Goal: Information Seeking & Learning: Learn about a topic

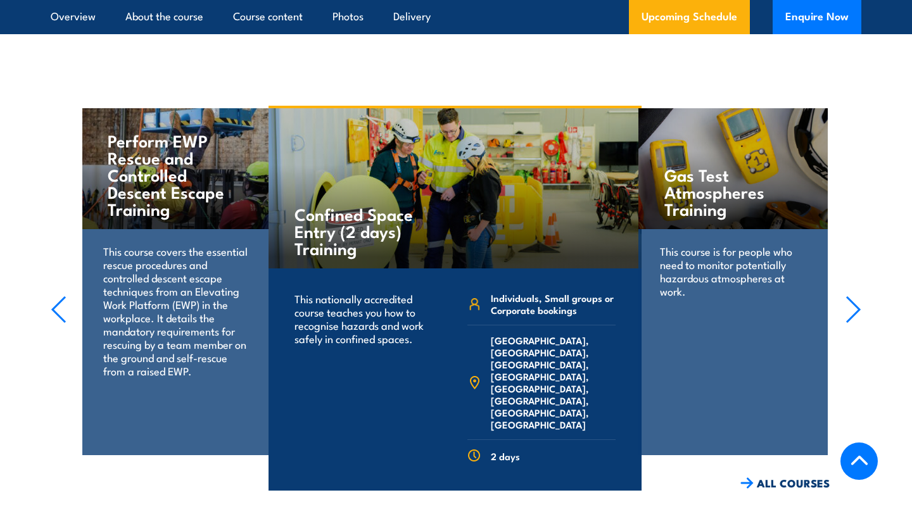
click at [866, 296] on section "Lock Out Tag Out Training This course teaches you the knowledge and understandi…" at bounding box center [456, 298] width 912 height 385
click at [855, 296] on icon "button" at bounding box center [854, 310] width 16 height 28
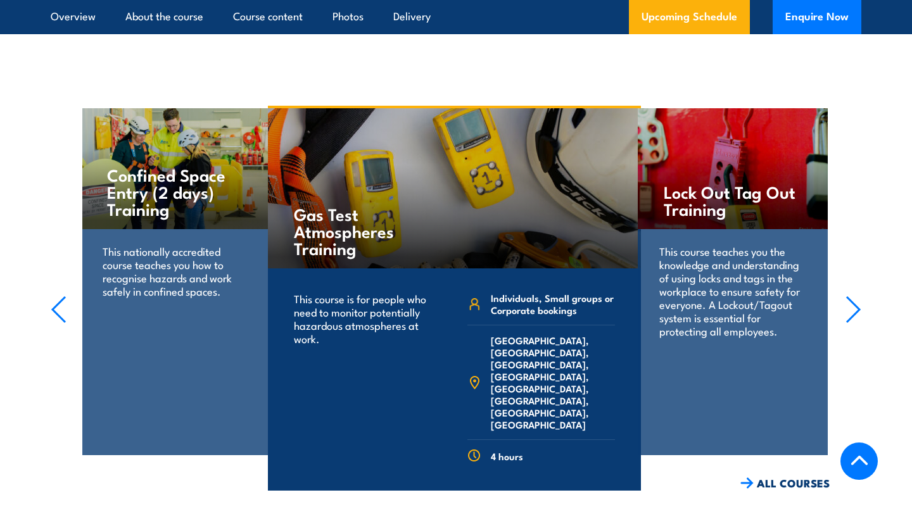
click at [855, 296] on icon "button" at bounding box center [854, 310] width 16 height 28
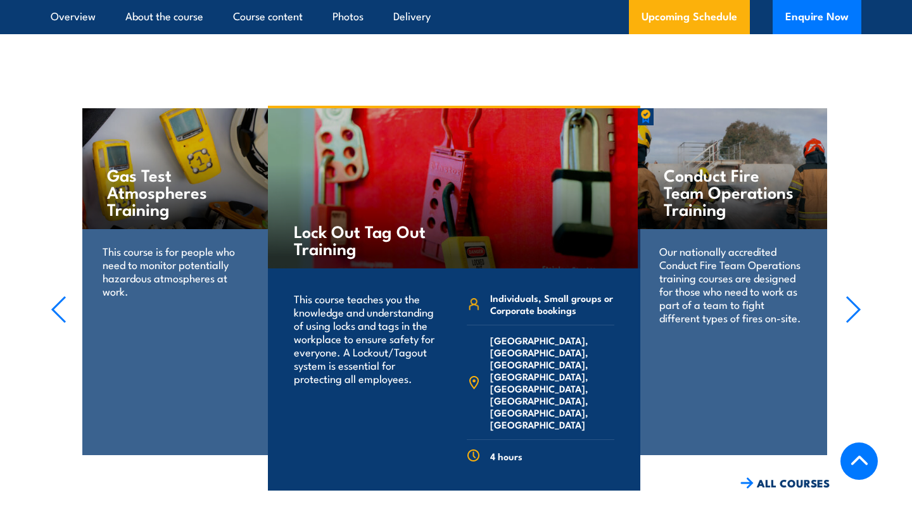
click at [852, 296] on icon "button" at bounding box center [854, 310] width 16 height 28
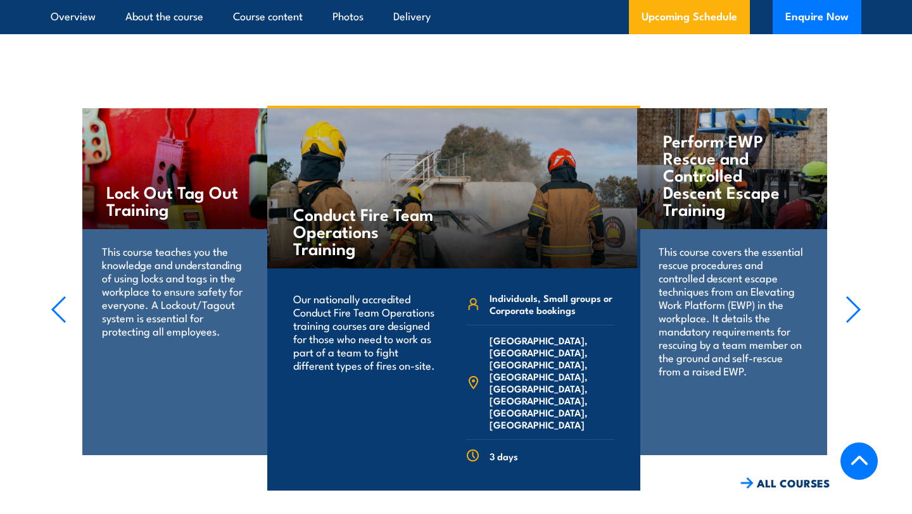
click at [856, 296] on icon "button" at bounding box center [854, 310] width 16 height 28
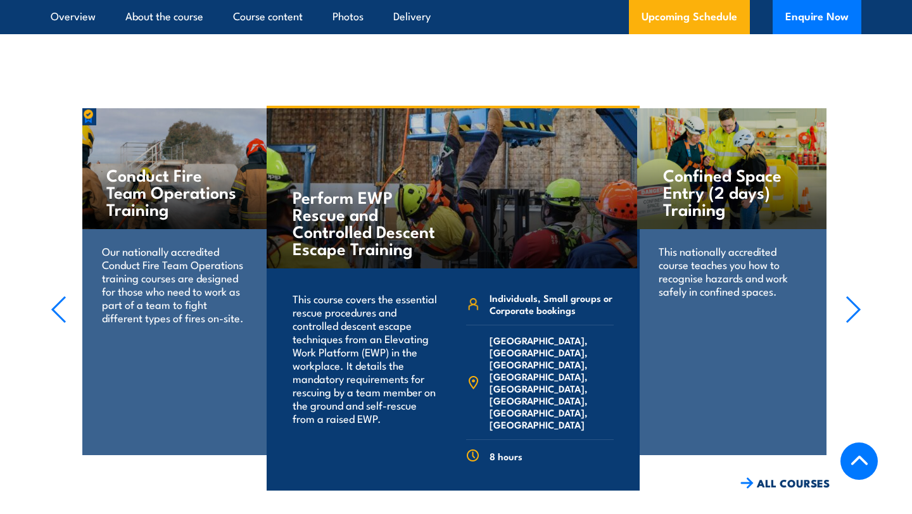
click at [856, 296] on icon "button" at bounding box center [854, 310] width 16 height 28
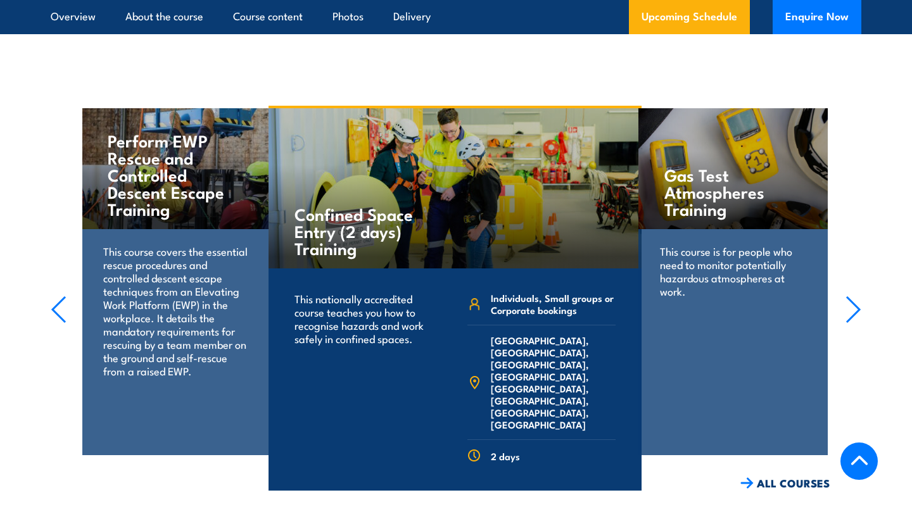
click at [856, 296] on icon "button" at bounding box center [854, 310] width 16 height 28
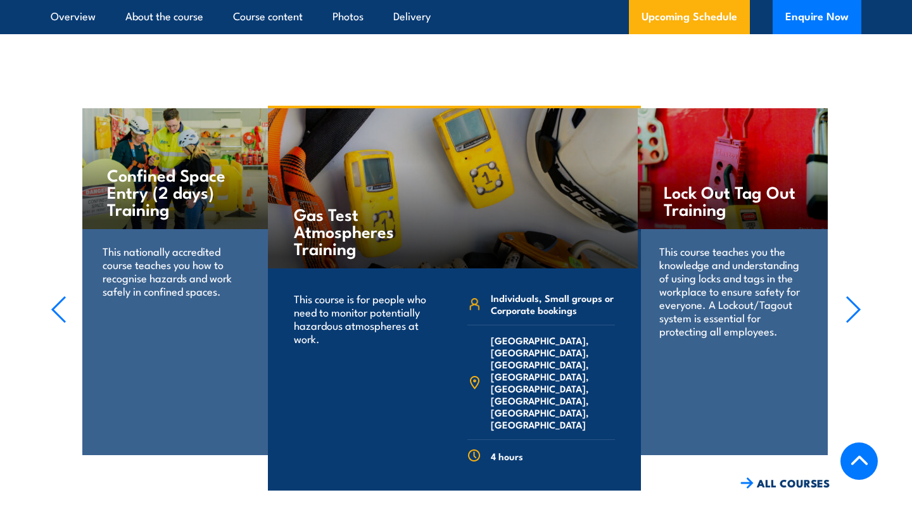
click at [856, 296] on icon "button" at bounding box center [854, 310] width 16 height 28
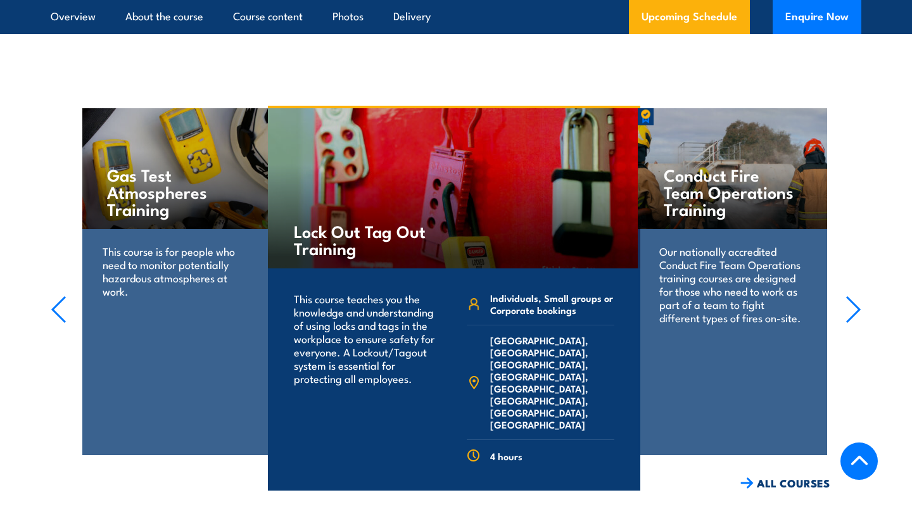
click at [856, 296] on icon "button" at bounding box center [854, 310] width 16 height 28
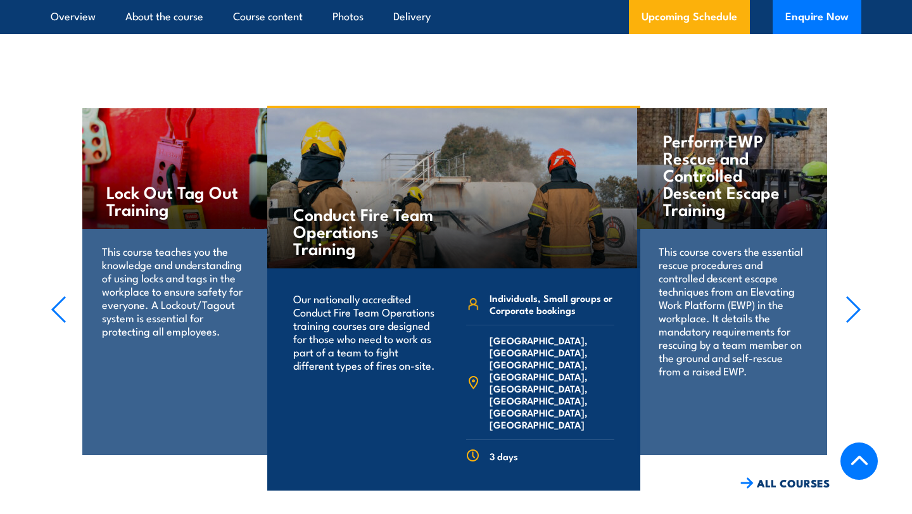
click at [856, 296] on icon "button" at bounding box center [854, 310] width 16 height 28
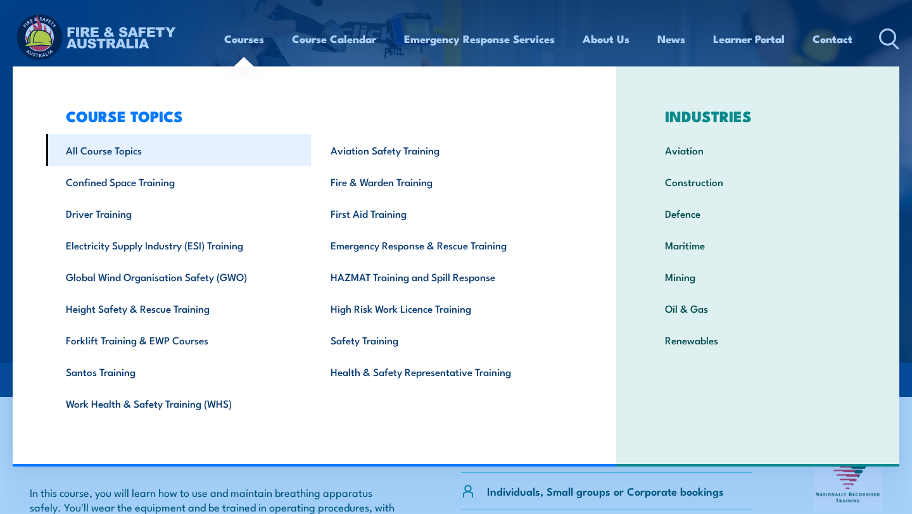
click at [132, 155] on link "All Course Topics" at bounding box center [178, 150] width 265 height 32
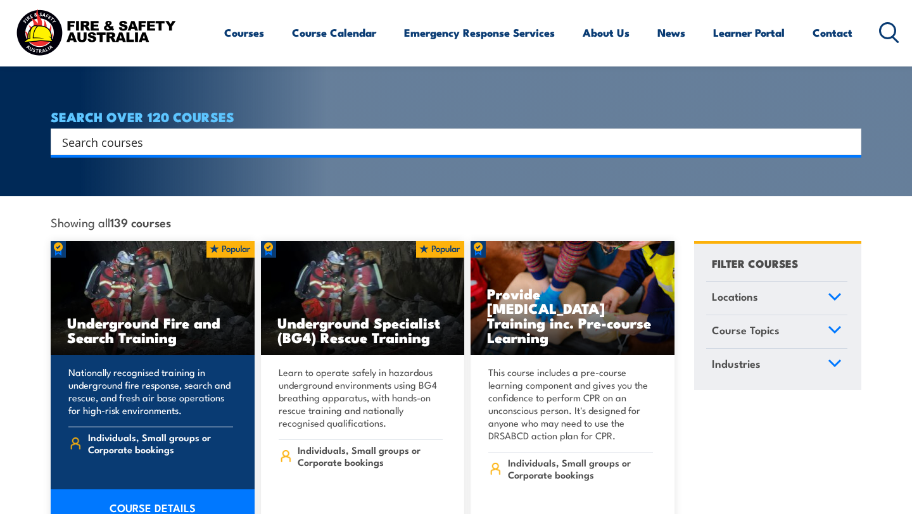
click at [194, 315] on h3 "Underground Fire and Search Training" at bounding box center [152, 329] width 171 height 29
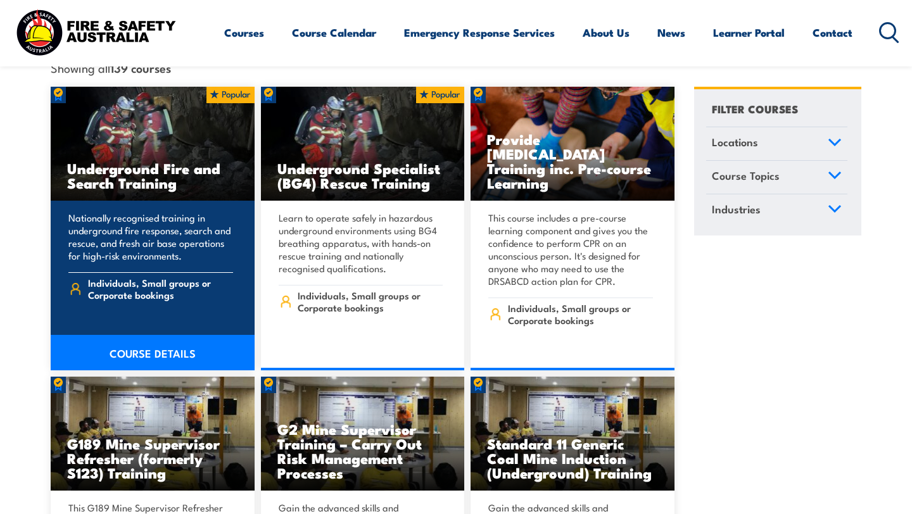
scroll to position [378, 0]
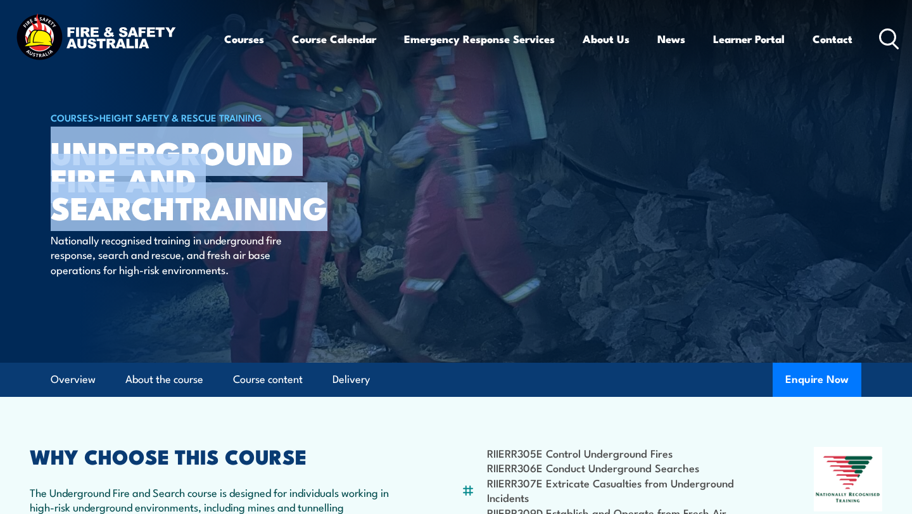
drag, startPoint x: 51, startPoint y: 154, endPoint x: 253, endPoint y: 217, distance: 211.8
click at [253, 217] on h1 "Underground Fire and Search TRAINING" at bounding box center [207, 179] width 313 height 82
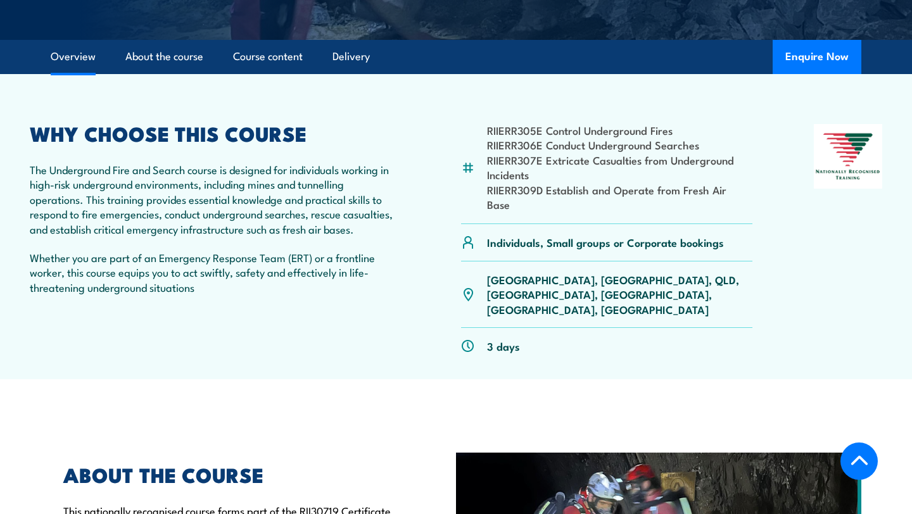
click at [260, 282] on p "Whether you are part of an Emergency Response Team (ERT) or a frontline worker,…" at bounding box center [215, 272] width 370 height 44
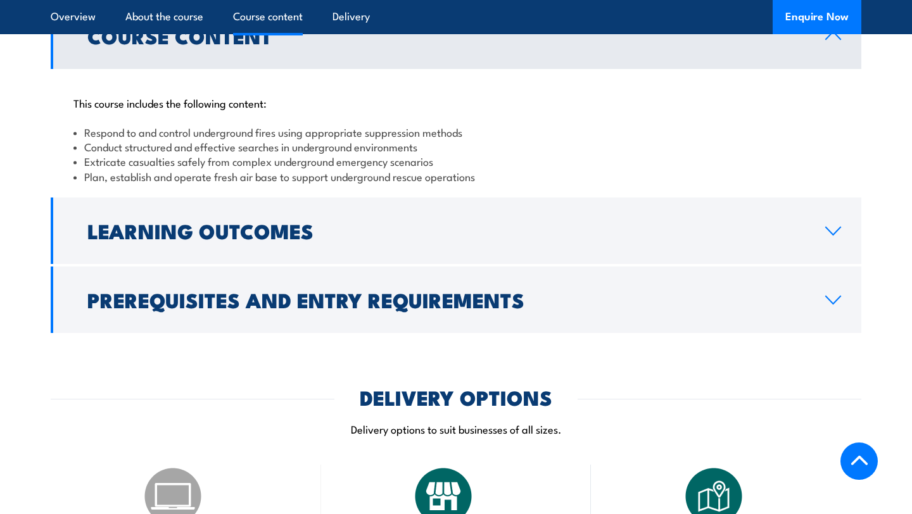
scroll to position [1077, 0]
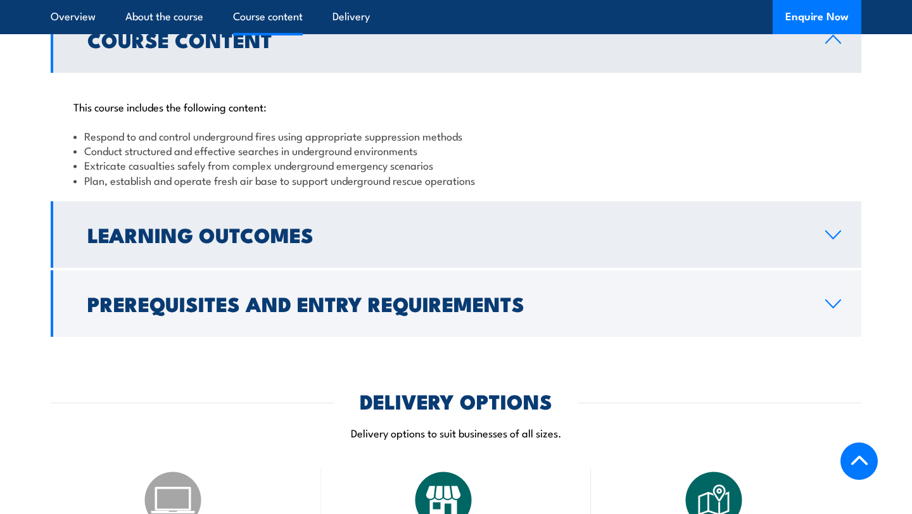
click at [250, 226] on h2 "Learning Outcomes" at bounding box center [446, 235] width 718 height 18
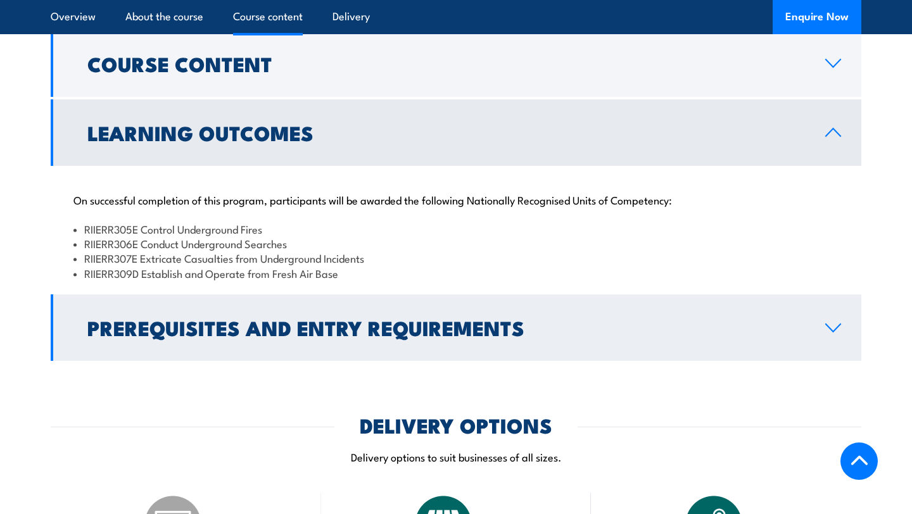
scroll to position [1050, 0]
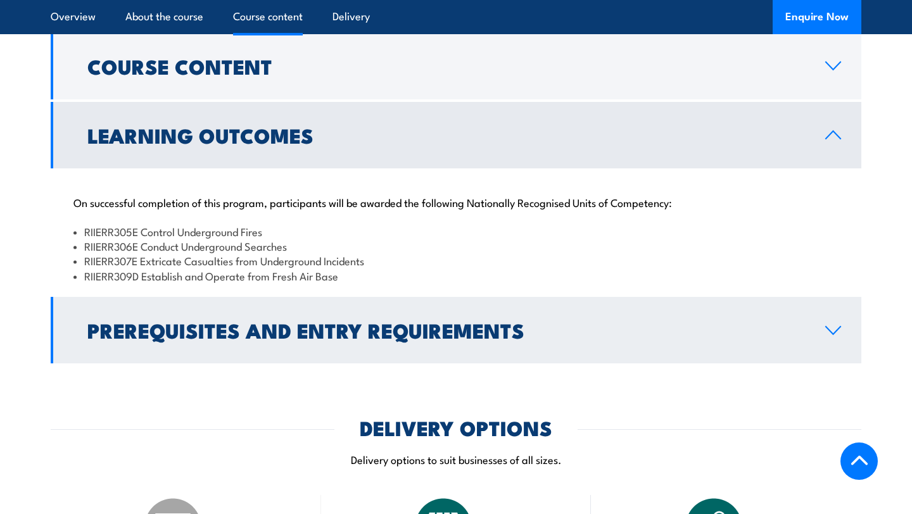
click at [234, 321] on h2 "Prerequisites and Entry Requirements" at bounding box center [446, 330] width 718 height 18
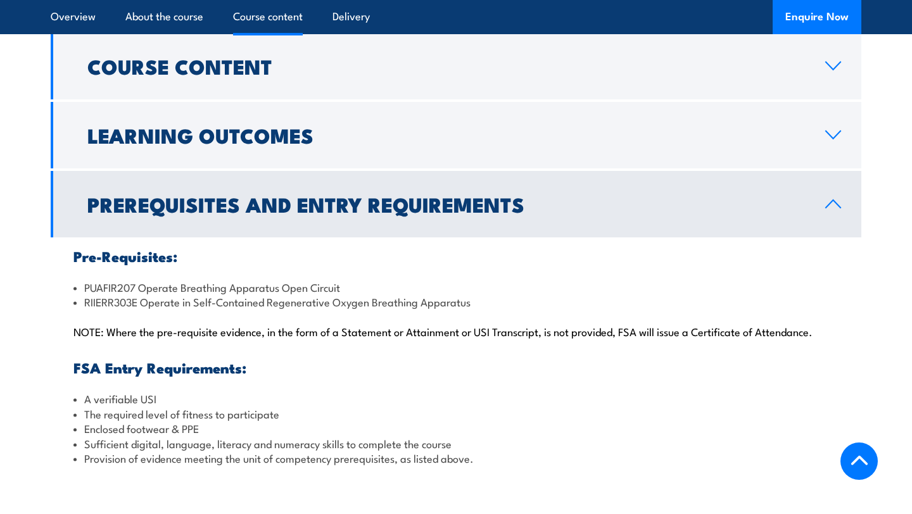
click at [207, 195] on h2 "Prerequisites and Entry Requirements" at bounding box center [446, 204] width 718 height 18
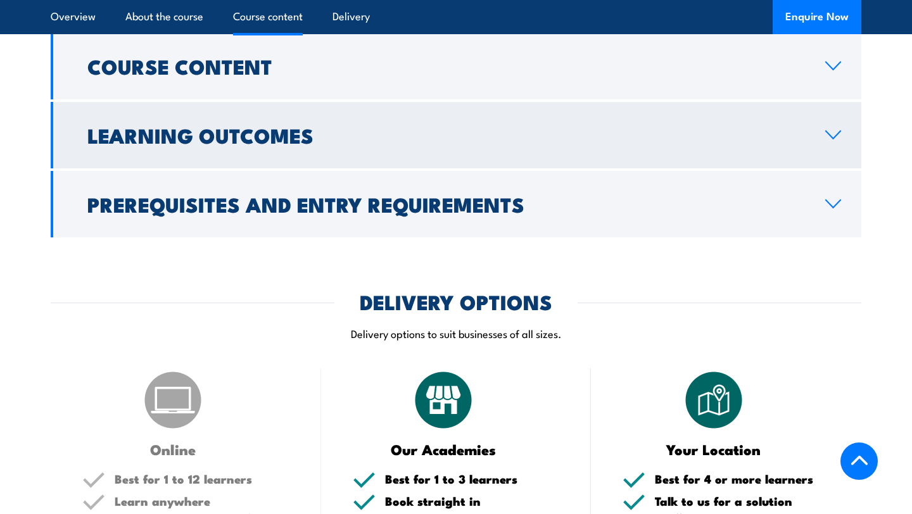
click at [203, 115] on link "Learning Outcomes" at bounding box center [456, 135] width 811 height 67
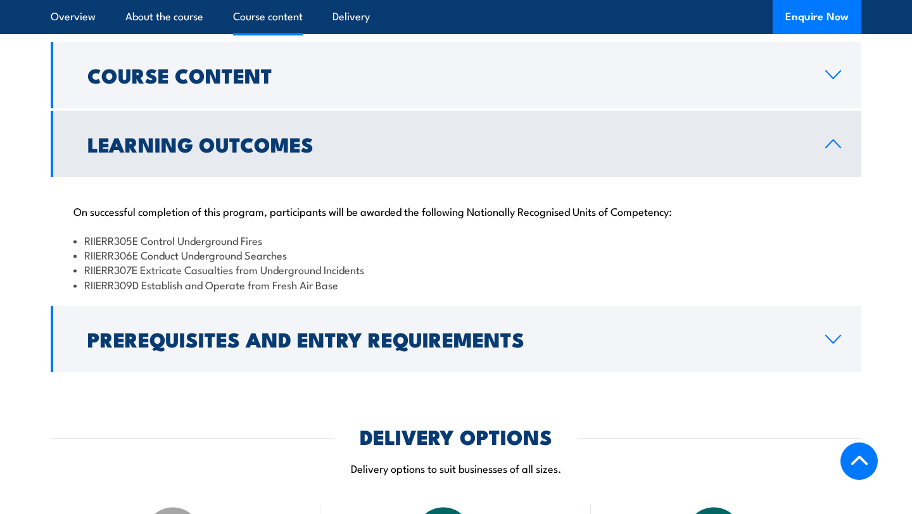
scroll to position [1036, 0]
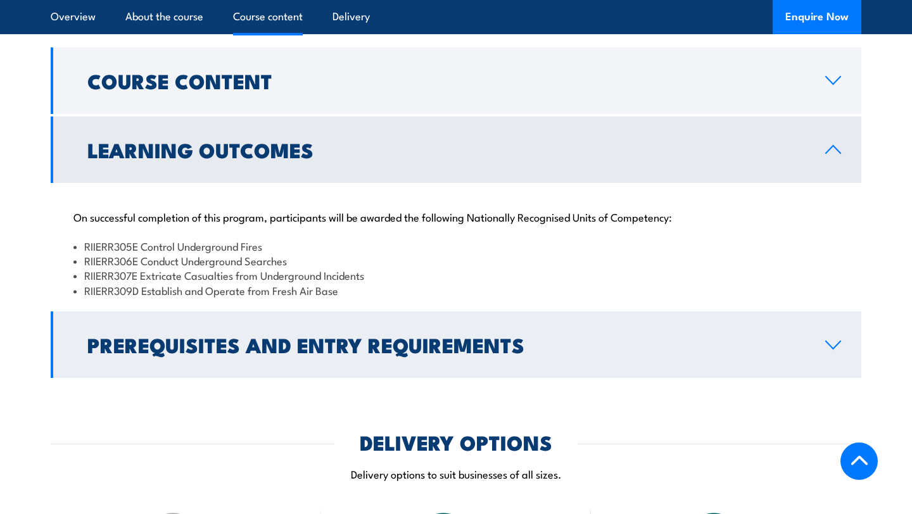
click at [153, 336] on h2 "Prerequisites and Entry Requirements" at bounding box center [446, 345] width 718 height 18
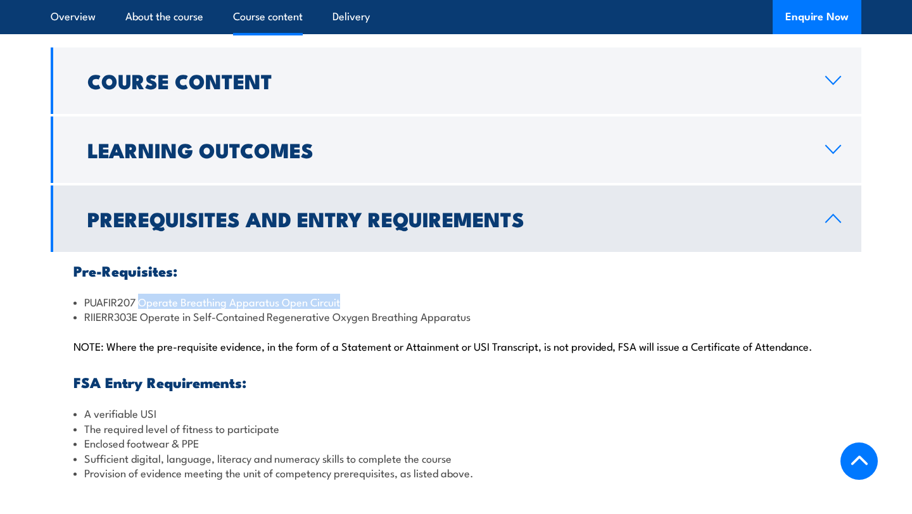
drag, startPoint x: 139, startPoint y: 258, endPoint x: 372, endPoint y: 263, distance: 233.2
click at [372, 295] on li "PUAFIR207 Operate Breathing Apparatus Open Circuit" at bounding box center [455, 302] width 765 height 15
copy li "Operate Breathing Apparatus Open Circuit"
click at [172, 309] on li "RIIERR303E Operate in Self-Contained Regenerative Oxygen Breathing Apparatus" at bounding box center [455, 316] width 765 height 15
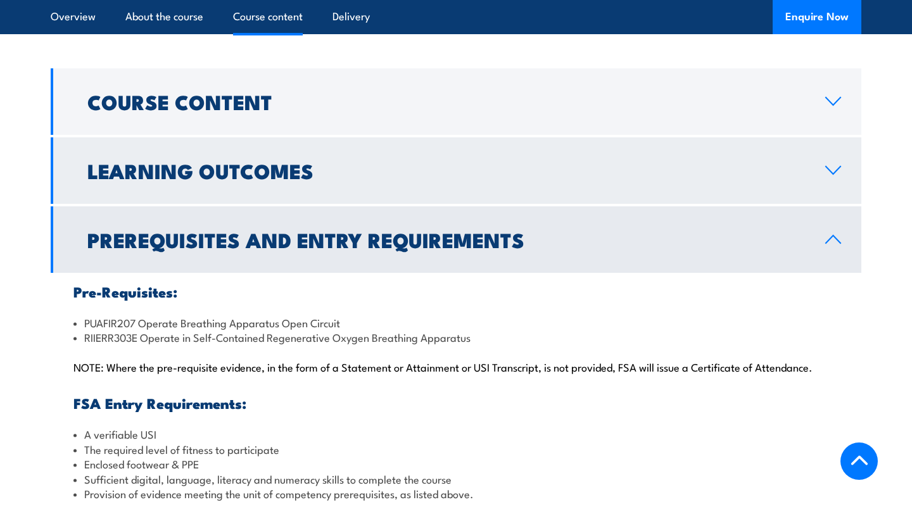
click at [187, 137] on link "Learning Outcomes" at bounding box center [456, 170] width 811 height 67
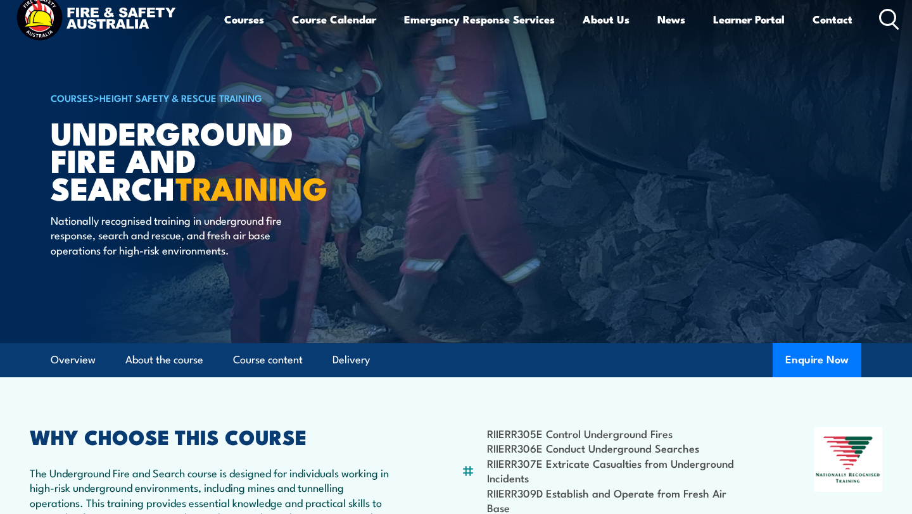
scroll to position [0, 0]
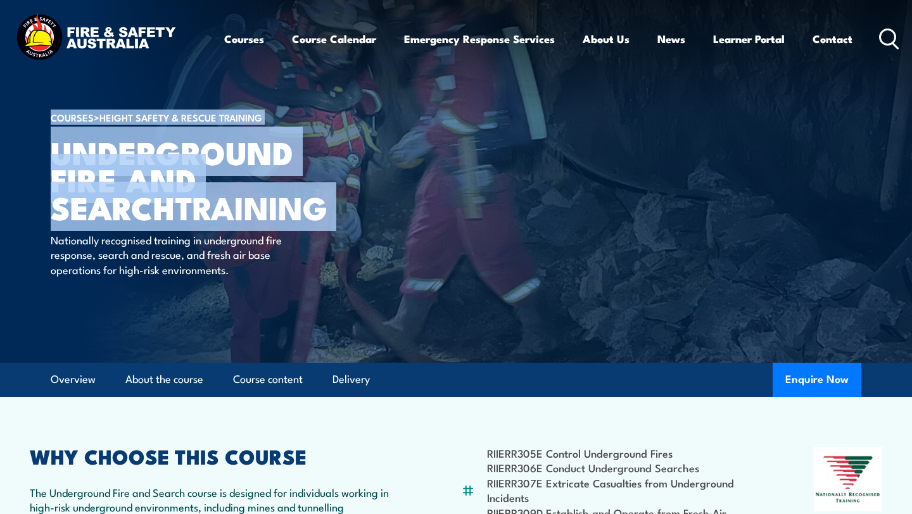
drag, startPoint x: 212, startPoint y: 223, endPoint x: 50, endPoint y: 160, distance: 173.3
click at [51, 160] on div "COURSES > Height Safety & Rescue Training Underground Fire and Search TRAINING …" at bounding box center [207, 181] width 313 height 363
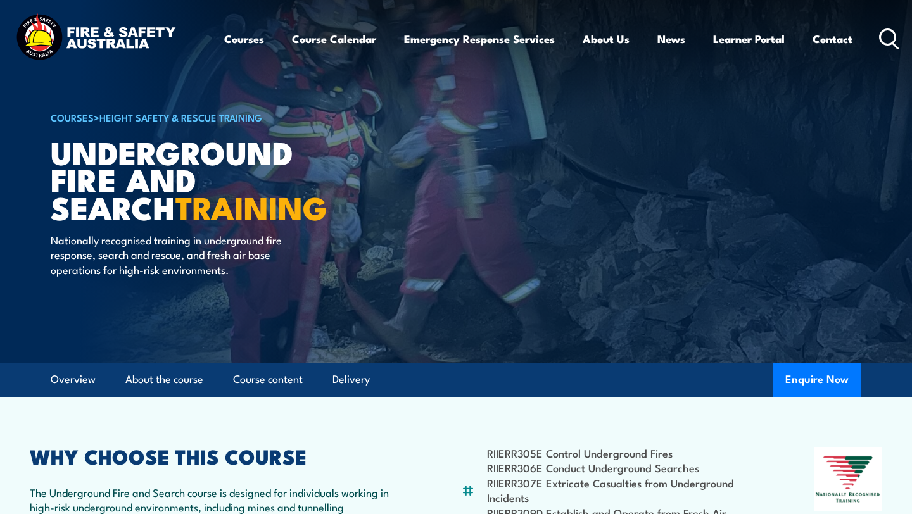
click at [51, 155] on h1 "Underground Fire and Search TRAINING" at bounding box center [207, 179] width 313 height 82
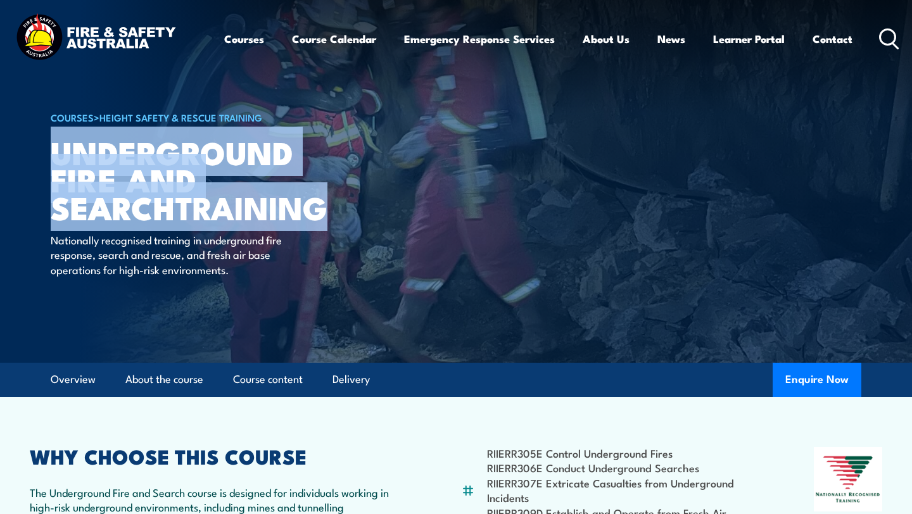
drag, startPoint x: 206, startPoint y: 215, endPoint x: 51, endPoint y: 168, distance: 162.1
click at [51, 168] on h1 "Underground Fire and Search TRAINING" at bounding box center [207, 179] width 313 height 82
copy h1 "Underground Fire and Search TRAINING"
click at [136, 118] on link "Height Safety & Rescue Training" at bounding box center [180, 117] width 163 height 14
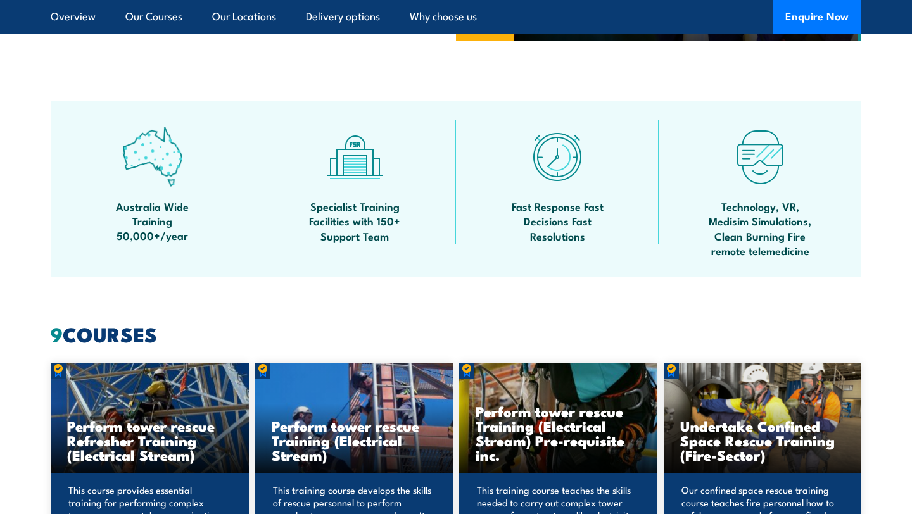
scroll to position [655, 0]
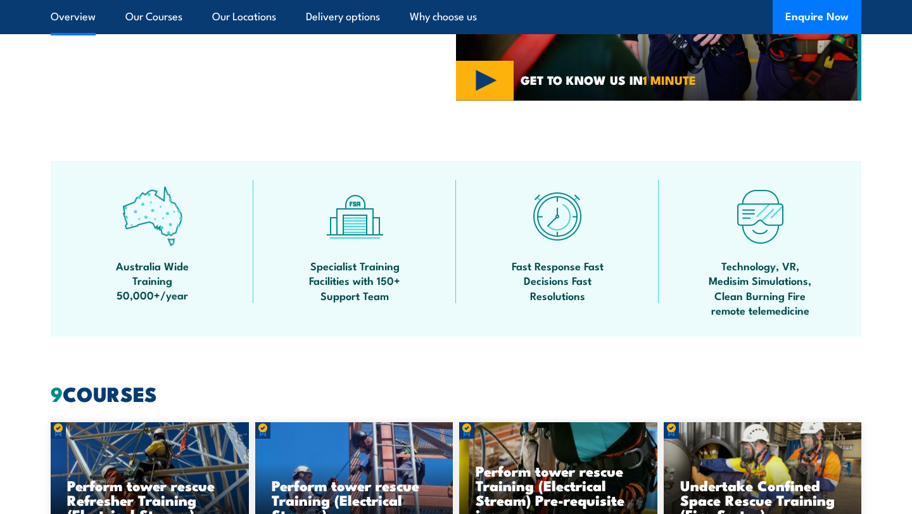
click at [77, 23] on link "Overview" at bounding box center [73, 17] width 45 height 34
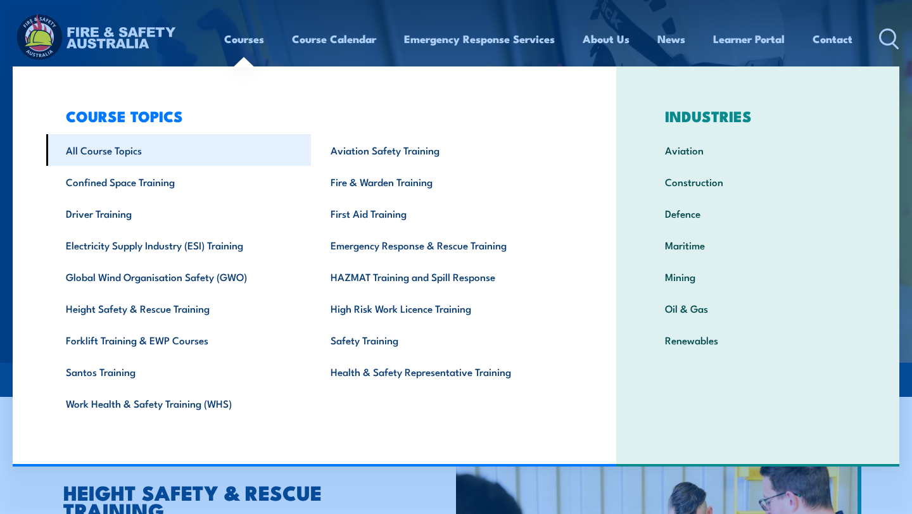
click at [130, 152] on link "All Course Topics" at bounding box center [178, 150] width 265 height 32
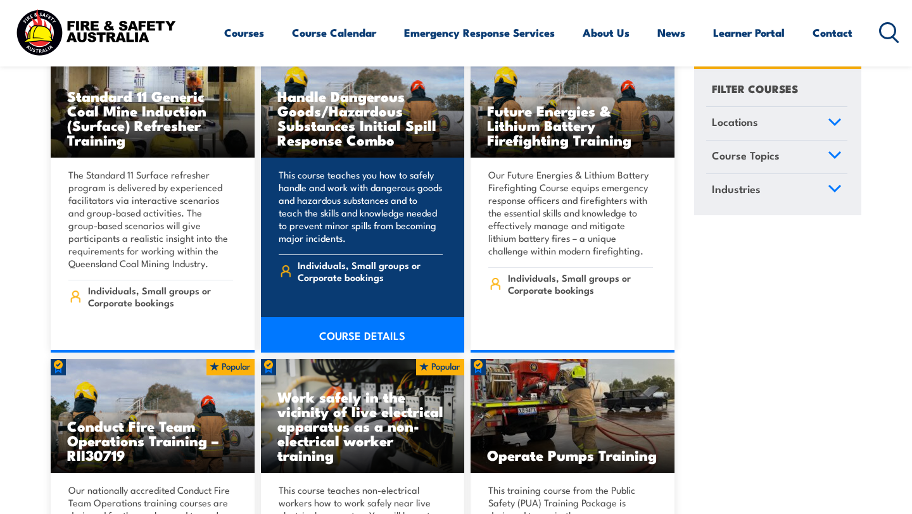
scroll to position [1667, 0]
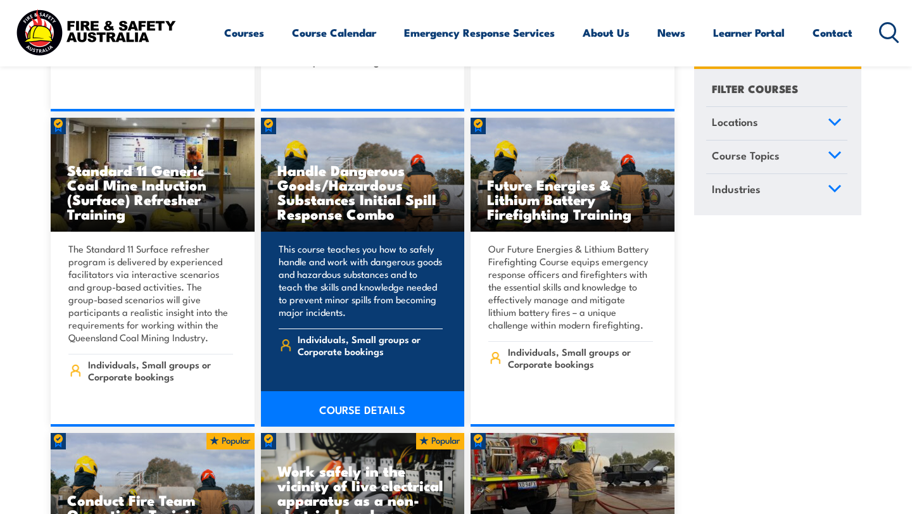
click at [323, 179] on h3 "Handle Dangerous Goods/Hazardous Substances Initial Spill Response Combo" at bounding box center [362, 192] width 171 height 58
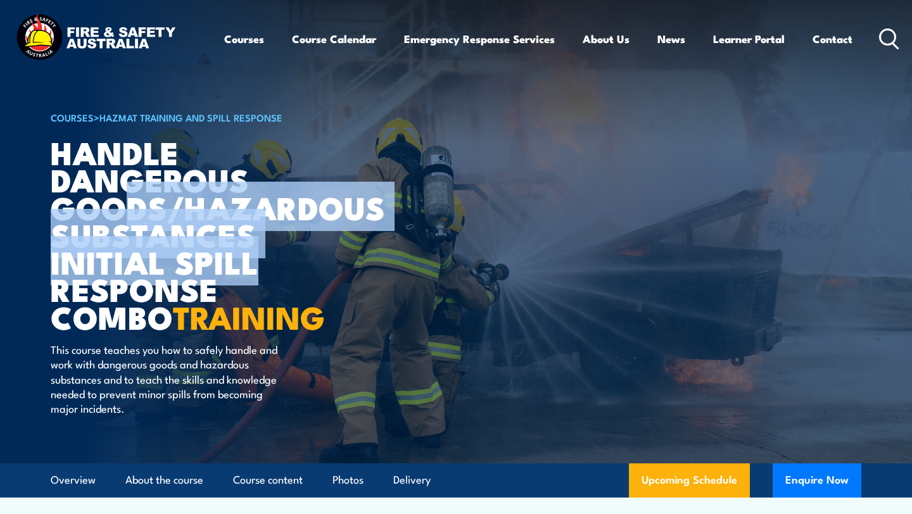
drag, startPoint x: 255, startPoint y: 266, endPoint x: 112, endPoint y: 208, distance: 154.0
click at [113, 208] on h1 "Handle Dangerous Goods/Hazardous Substances Initial Spill Response Combo TRAINI…" at bounding box center [207, 234] width 313 height 192
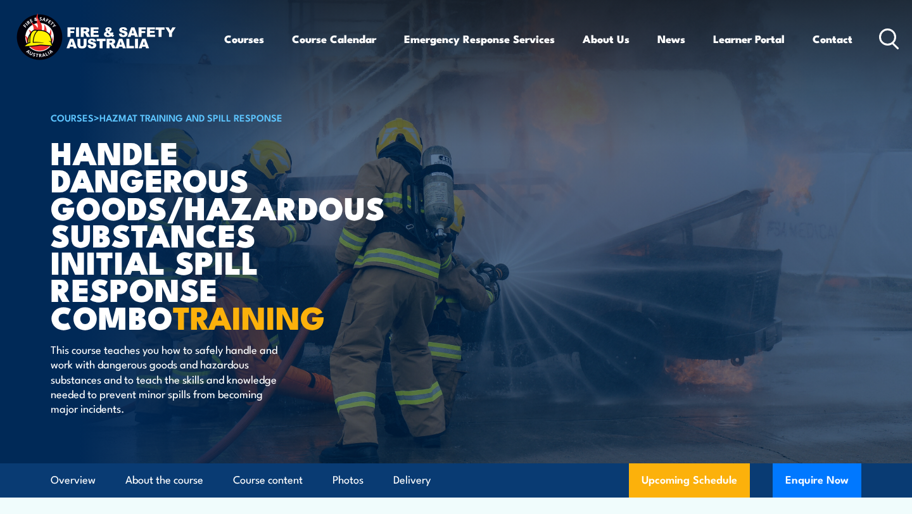
click at [210, 288] on h1 "Handle Dangerous Goods/Hazardous Substances Initial Spill Response Combo TRAINI…" at bounding box center [207, 234] width 313 height 192
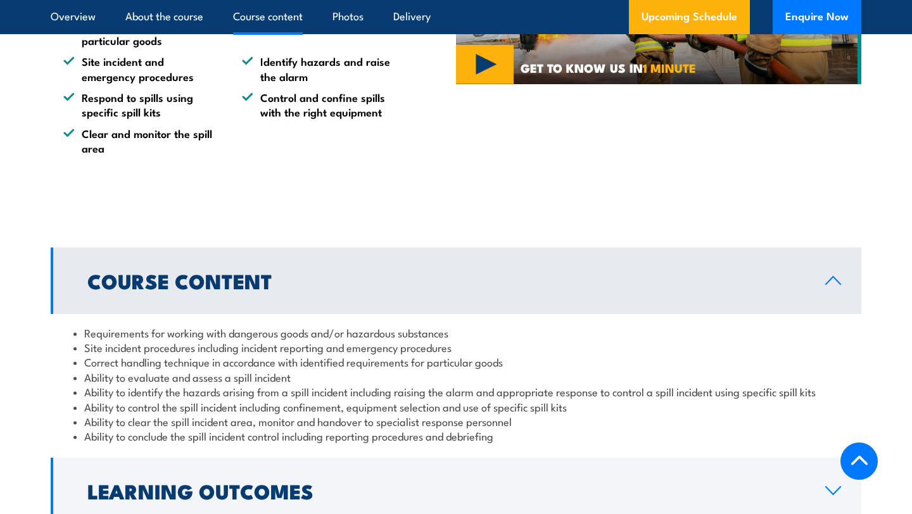
scroll to position [1309, 0]
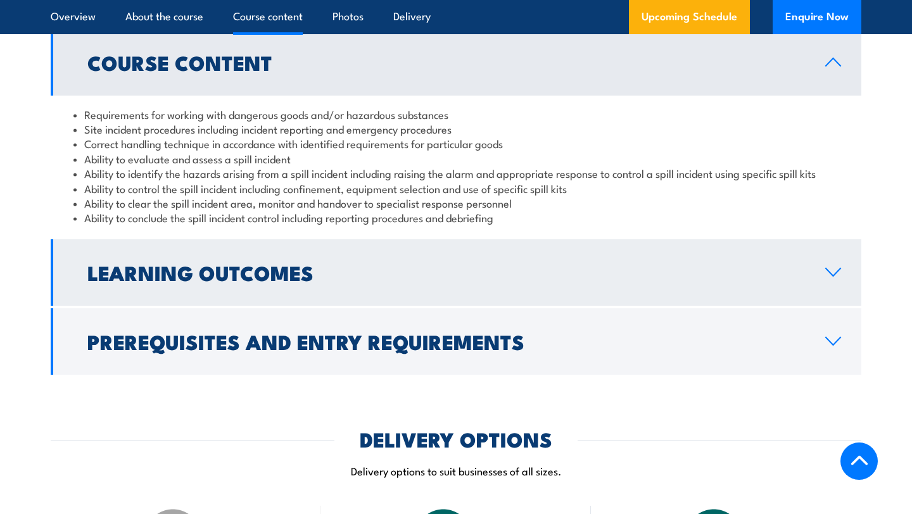
click at [215, 281] on h2 "Learning Outcomes" at bounding box center [446, 273] width 718 height 18
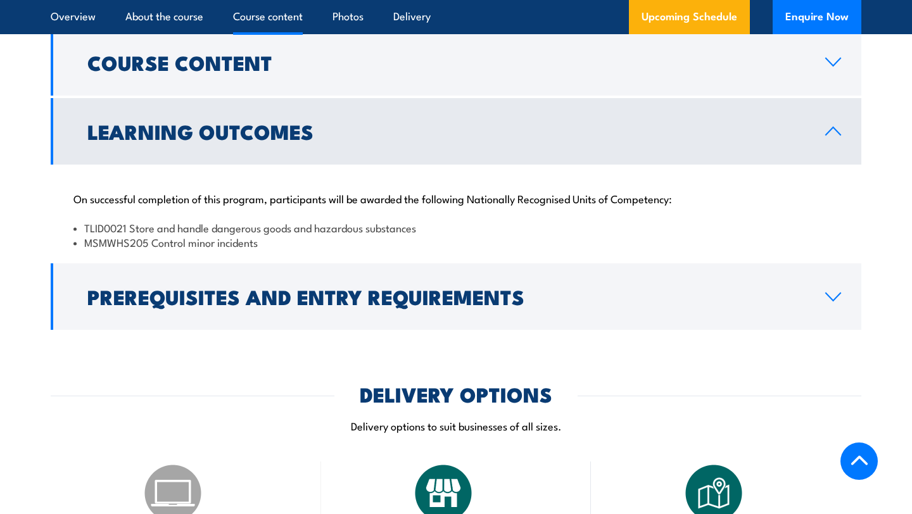
drag, startPoint x: 129, startPoint y: 231, endPoint x: 391, endPoint y: 241, distance: 262.4
click at [391, 243] on ul "TLID0021 Store and handle dangerous goods and hazardous substances MSMWHS205 Co…" at bounding box center [455, 235] width 765 height 30
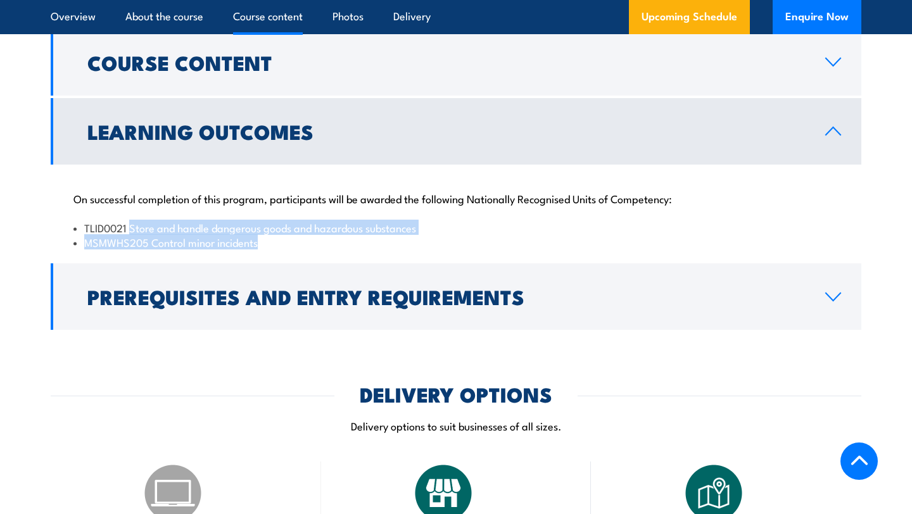
drag, startPoint x: 130, startPoint y: 230, endPoint x: 427, endPoint y: 241, distance: 297.3
click at [427, 241] on ul "TLID0021 Store and handle dangerous goods and hazardous substances MSMWHS205 Co…" at bounding box center [455, 235] width 765 height 30
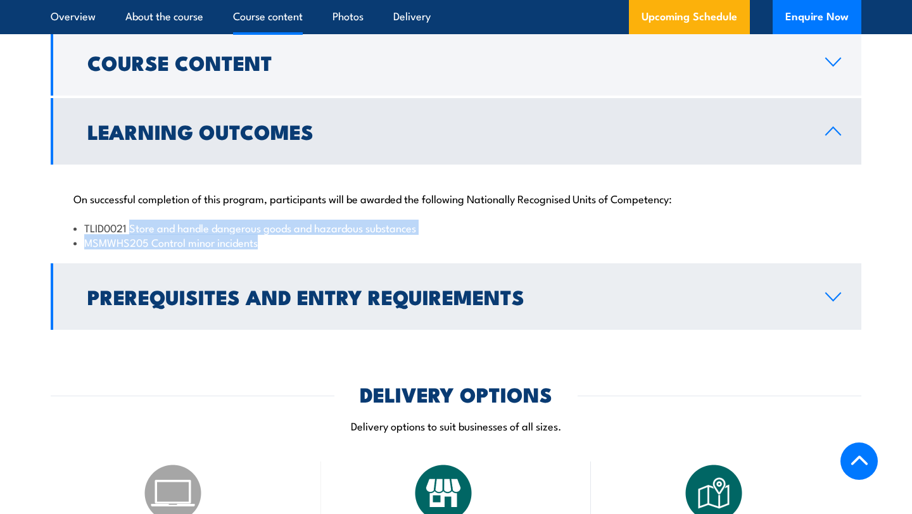
click at [193, 297] on h2 "Prerequisites and Entry Requirements" at bounding box center [446, 297] width 718 height 18
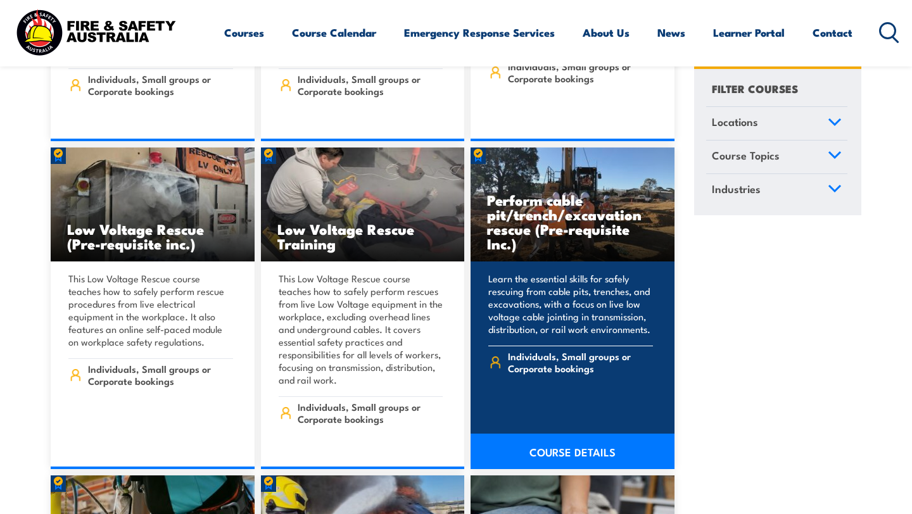
scroll to position [3201, 0]
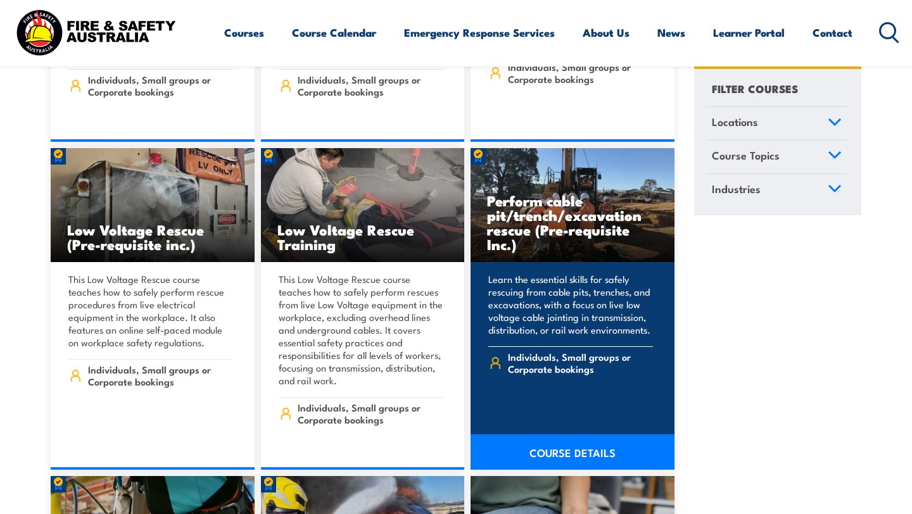
click at [529, 213] on h3 "Perform cable pit/trench/excavation rescue (Pre-requisite Inc.)" at bounding box center [572, 222] width 171 height 58
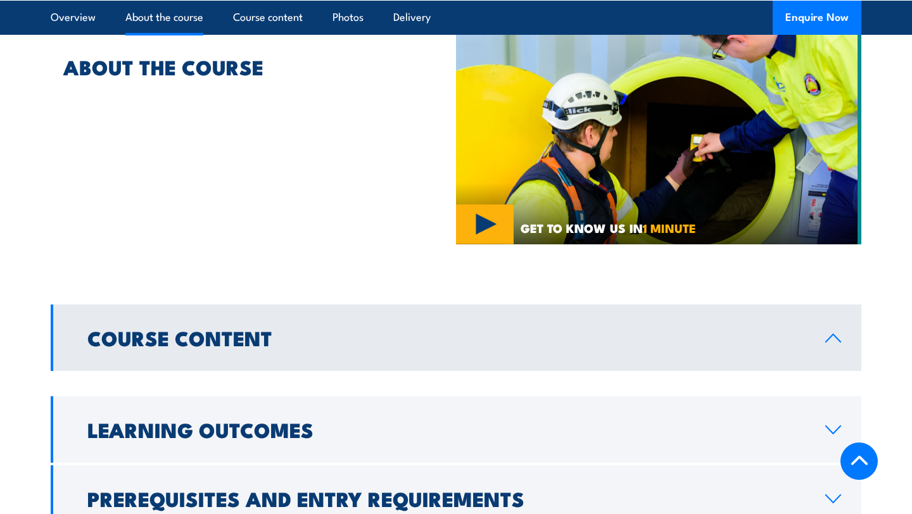
scroll to position [939, 0]
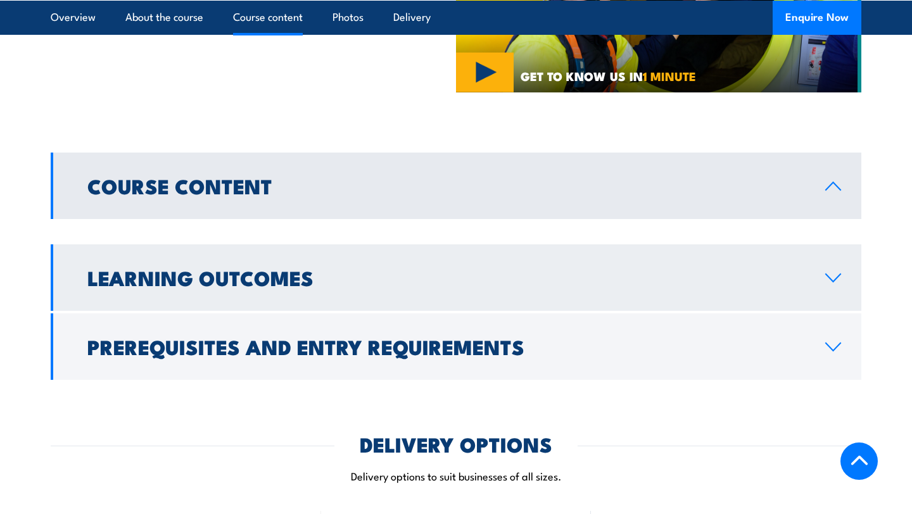
click at [370, 253] on link "Learning Outcomes" at bounding box center [456, 278] width 811 height 67
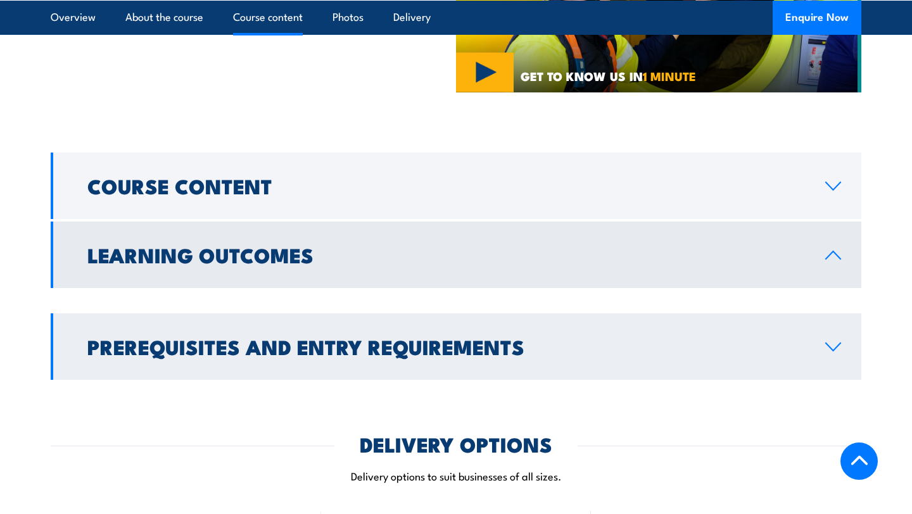
click at [266, 351] on link "Prerequisites and Entry Requirements" at bounding box center [456, 347] width 811 height 67
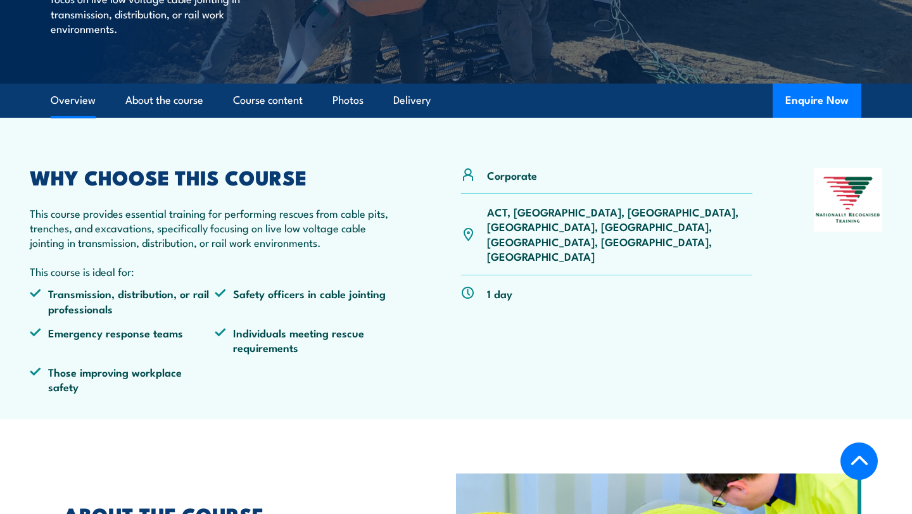
scroll to position [303, 0]
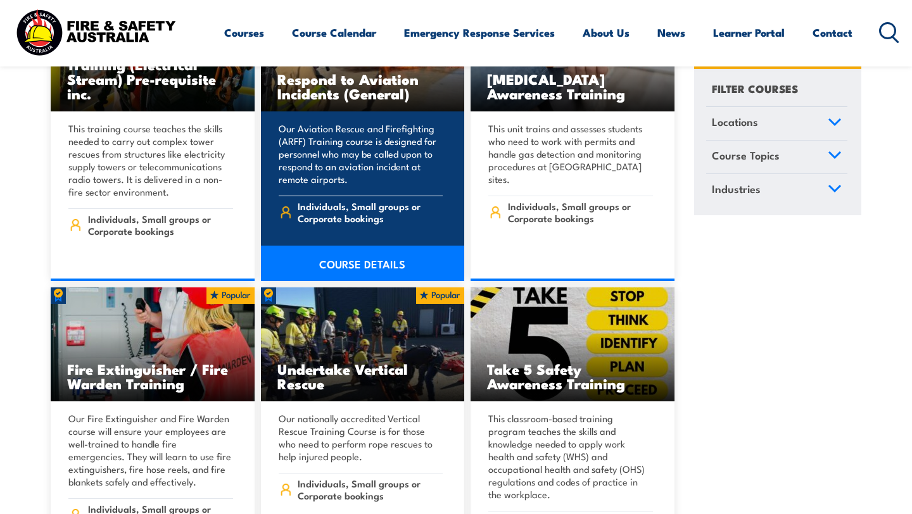
scroll to position [3706, 0]
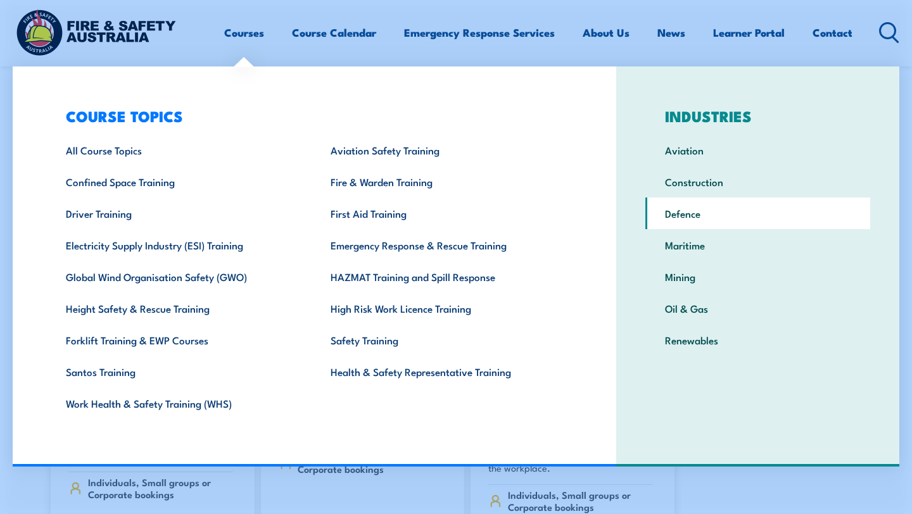
click at [683, 207] on link "Defence" at bounding box center [757, 214] width 225 height 32
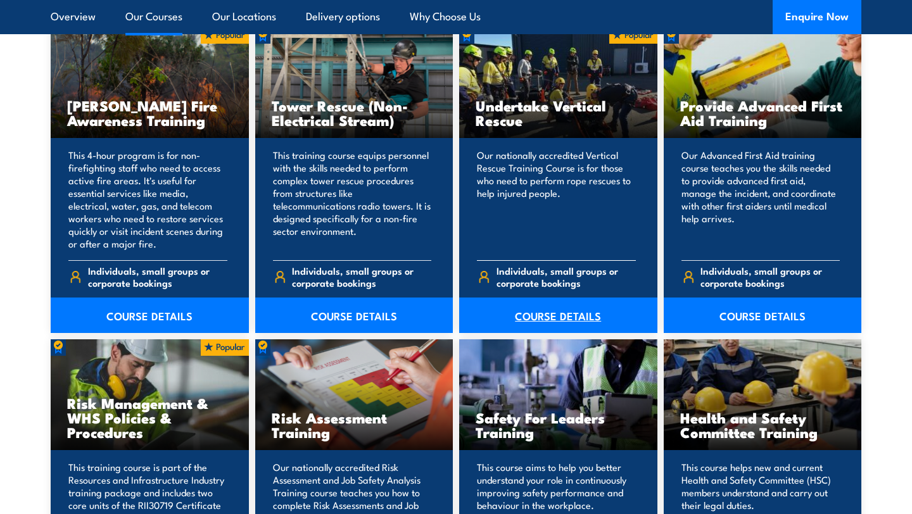
scroll to position [1648, 0]
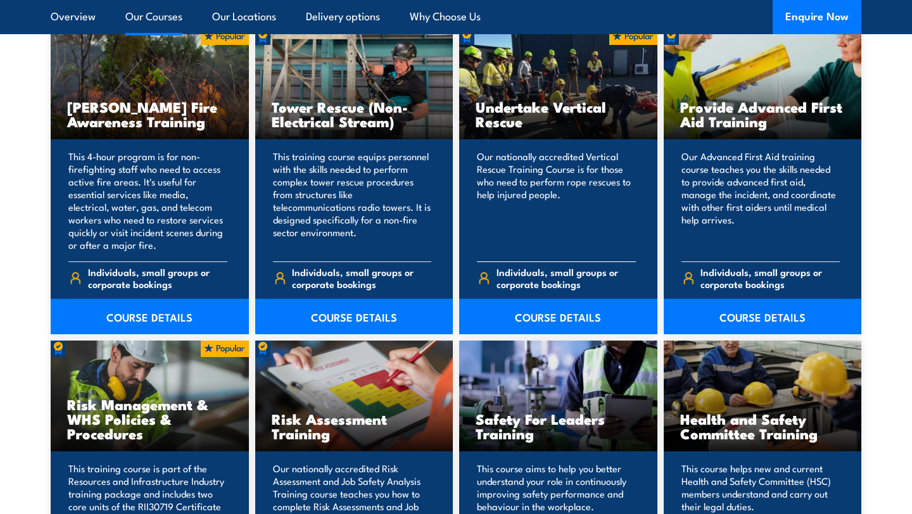
drag, startPoint x: 525, startPoint y: 125, endPoint x: 478, endPoint y: 111, distance: 48.9
click at [478, 111] on h3 "Undertake Vertical Rescue" at bounding box center [558, 113] width 165 height 29
copy h3 "Undertake Vertical Rescue"
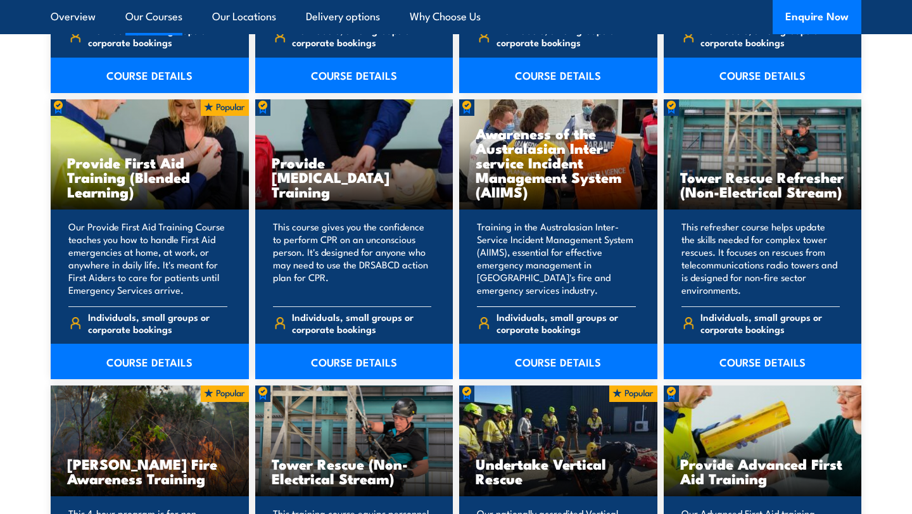
scroll to position [1286, 0]
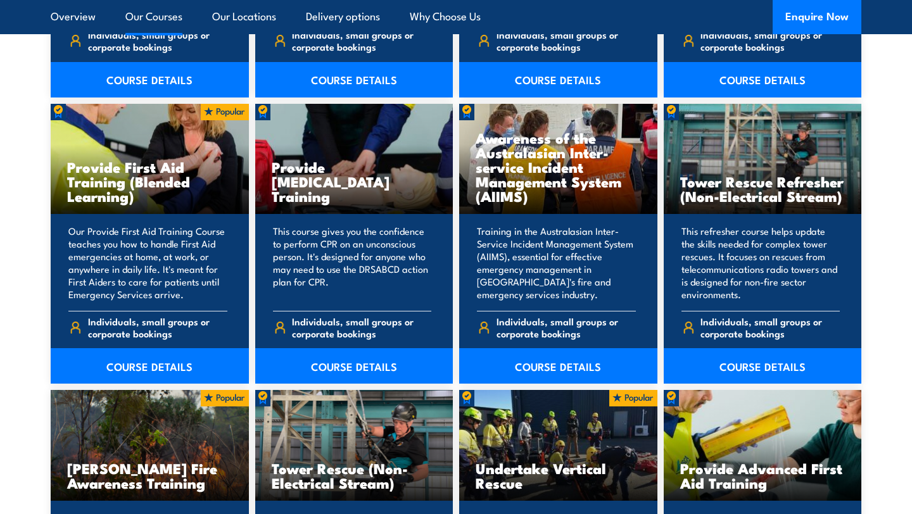
drag, startPoint x: 533, startPoint y: 198, endPoint x: 456, endPoint y: 137, distance: 98.7
drag, startPoint x: 474, startPoint y: 137, endPoint x: 520, endPoint y: 193, distance: 71.5
click at [521, 195] on div "Awareness of the Australasian Inter-service Incident Management System (AIIMS)" at bounding box center [558, 159] width 198 height 111
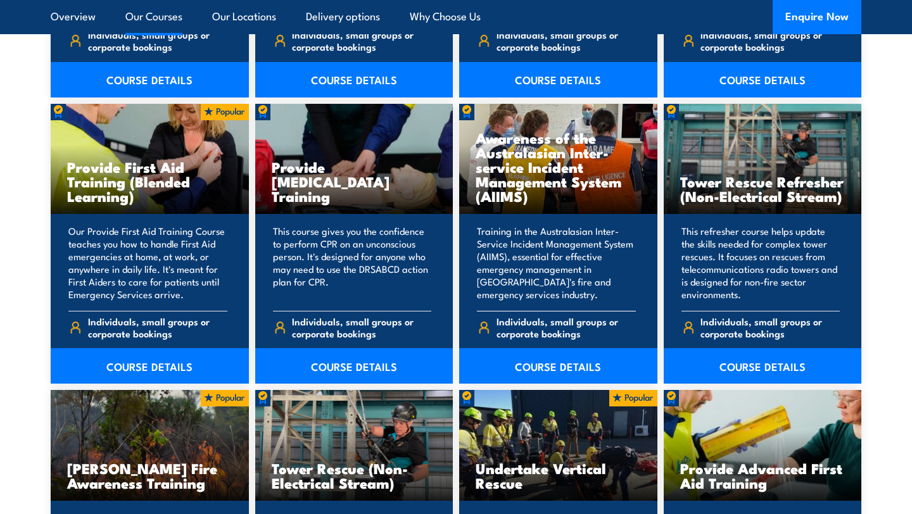
drag, startPoint x: 530, startPoint y: 195, endPoint x: 478, endPoint y: 134, distance: 80.9
click at [478, 134] on h3 "Awareness of the Australasian Inter-service Incident Management System (AIIMS)" at bounding box center [558, 166] width 165 height 73
copy h3 "Awareness of the Australasian Inter-service Incident Management System (AIIMS)"
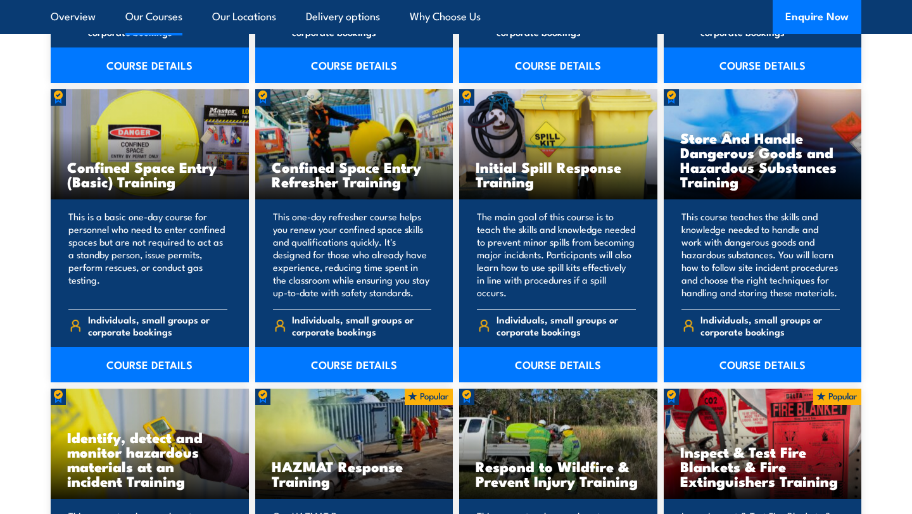
scroll to position [4499, 0]
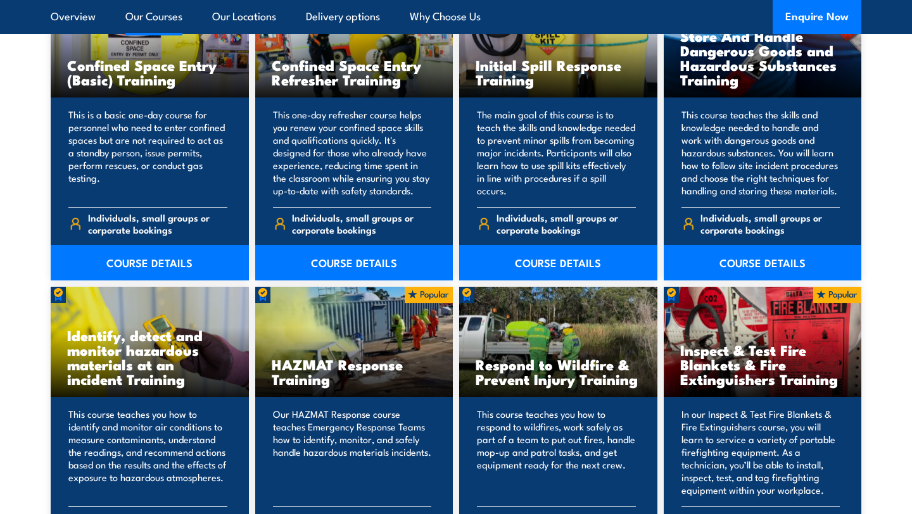
drag, startPoint x: 186, startPoint y: 346, endPoint x: 69, endPoint y: 305, distance: 123.4
click at [67, 328] on h3 "Identify, detect and monitor hazardous materials at an incident Training" at bounding box center [149, 357] width 165 height 58
copy div "Identify, detect and monitor hazardous materials at an incident Training"
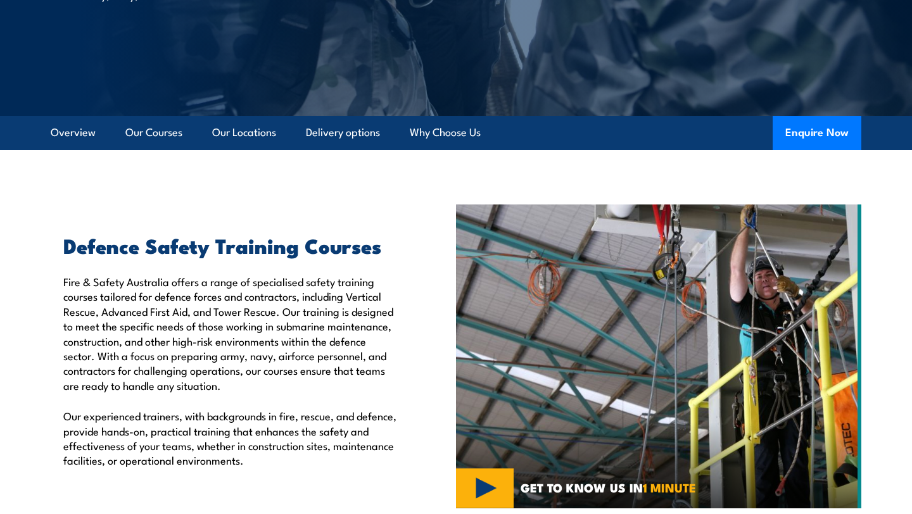
scroll to position [0, 0]
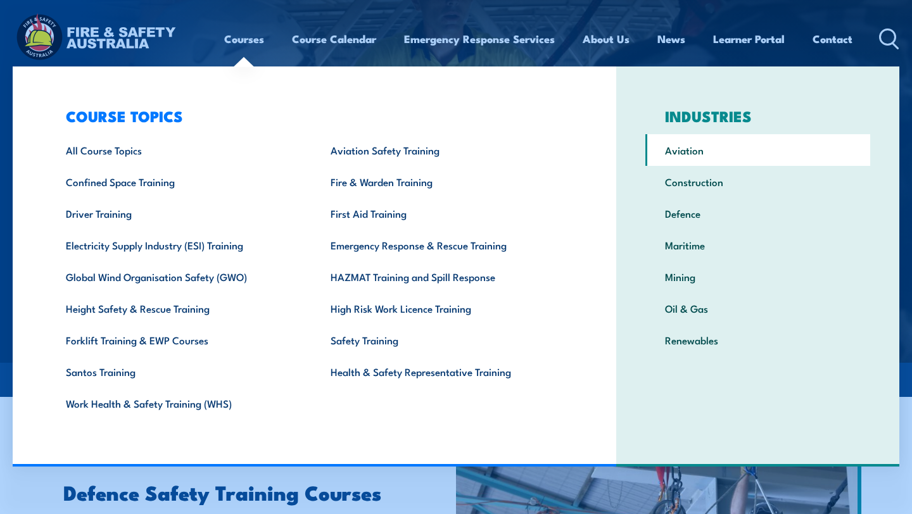
click at [694, 161] on link "Aviation" at bounding box center [757, 150] width 225 height 32
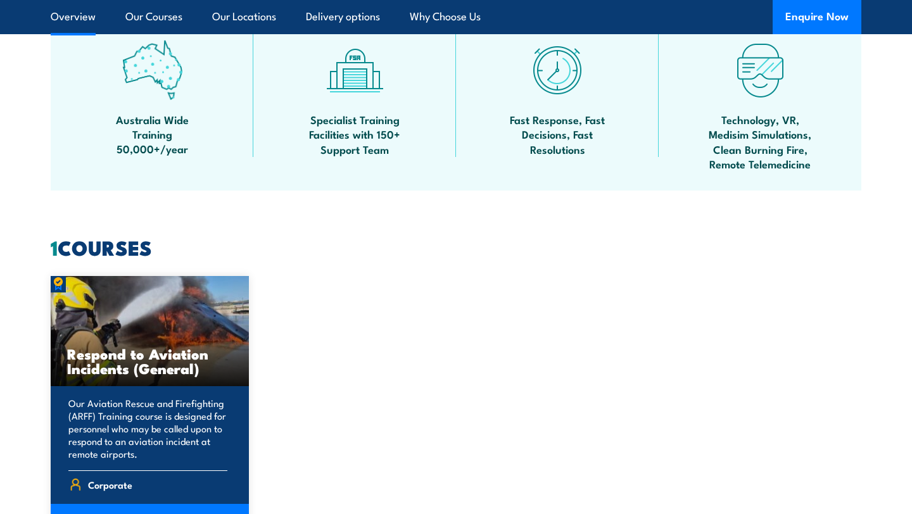
scroll to position [827, 0]
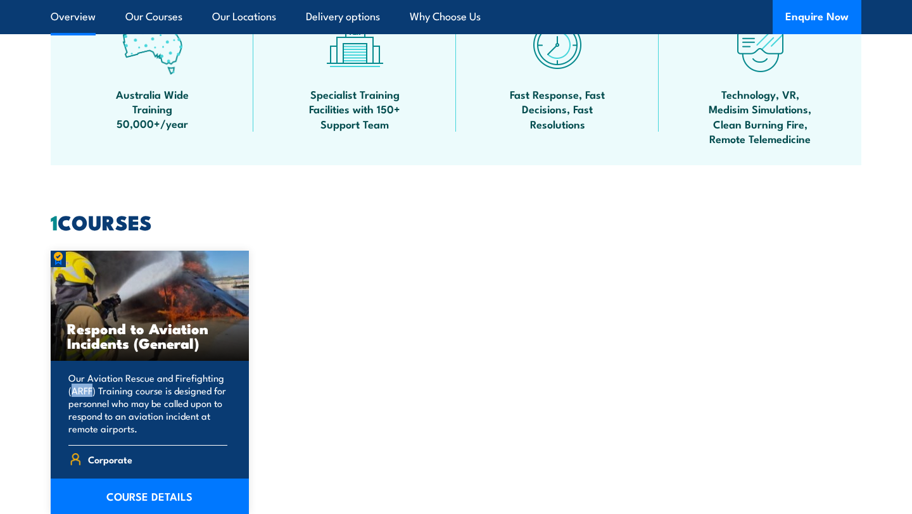
drag, startPoint x: 70, startPoint y: 393, endPoint x: 95, endPoint y: 394, distance: 24.7
click at [93, 394] on p "Our Aviation Rescue and Firefighting (ARFF) Training course is designed for per…" at bounding box center [147, 403] width 159 height 63
copy p "ARFF"
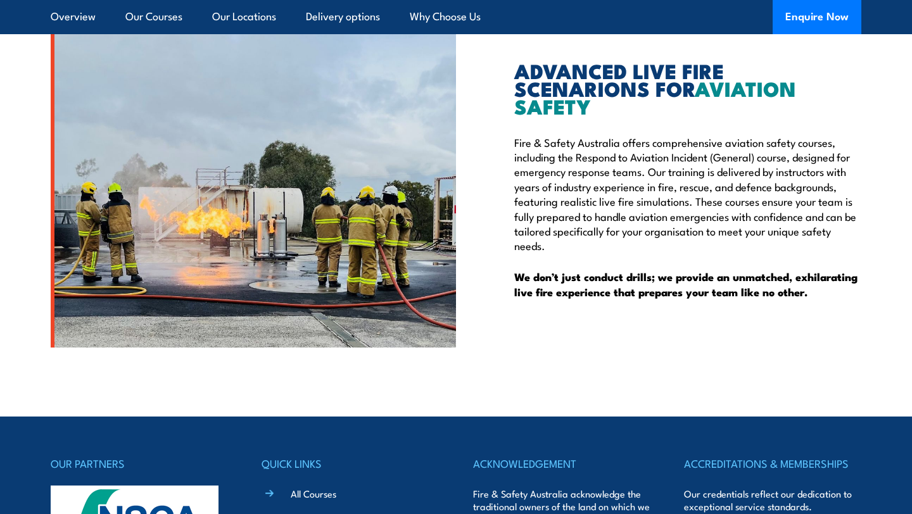
scroll to position [2757, 0]
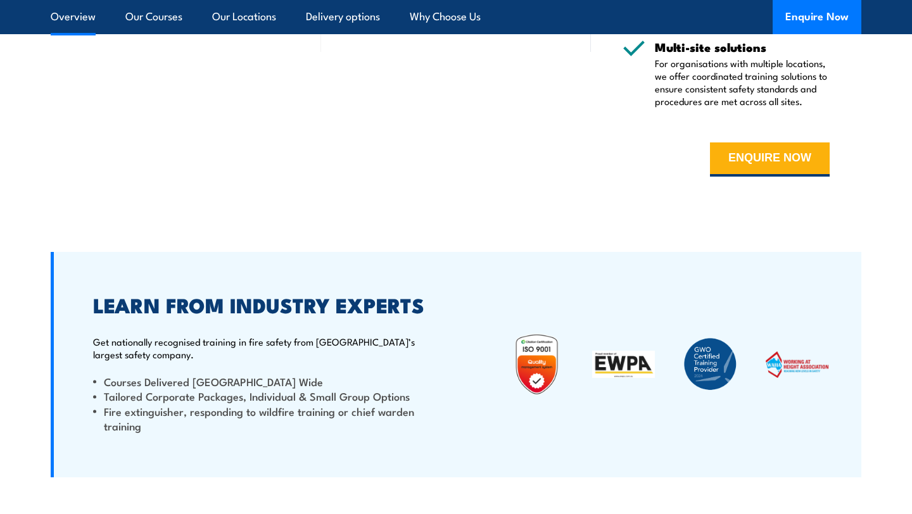
click at [75, 10] on link "Overview" at bounding box center [73, 17] width 45 height 34
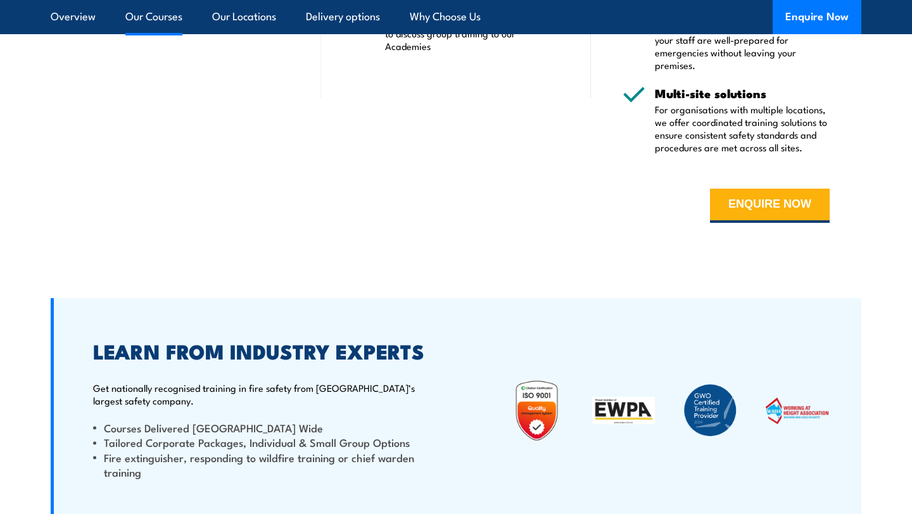
click at [138, 21] on link "Our Courses" at bounding box center [153, 17] width 57 height 34
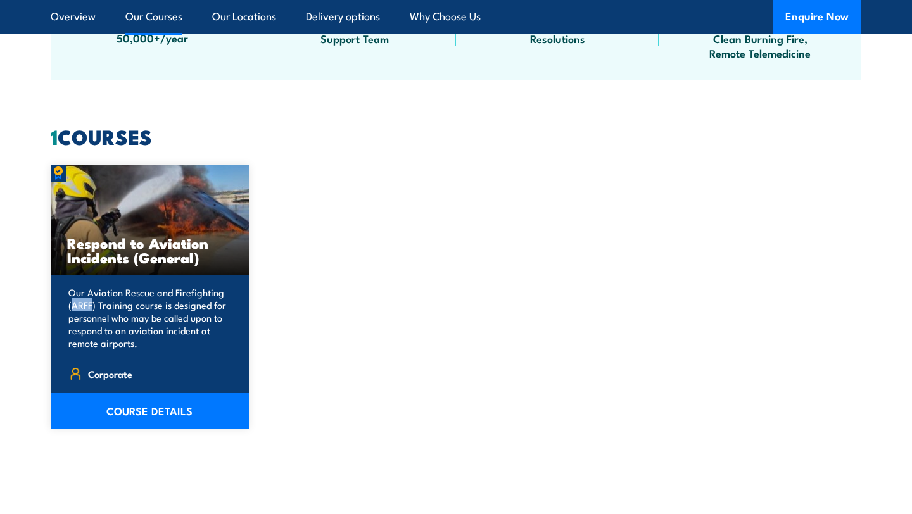
scroll to position [637, 0]
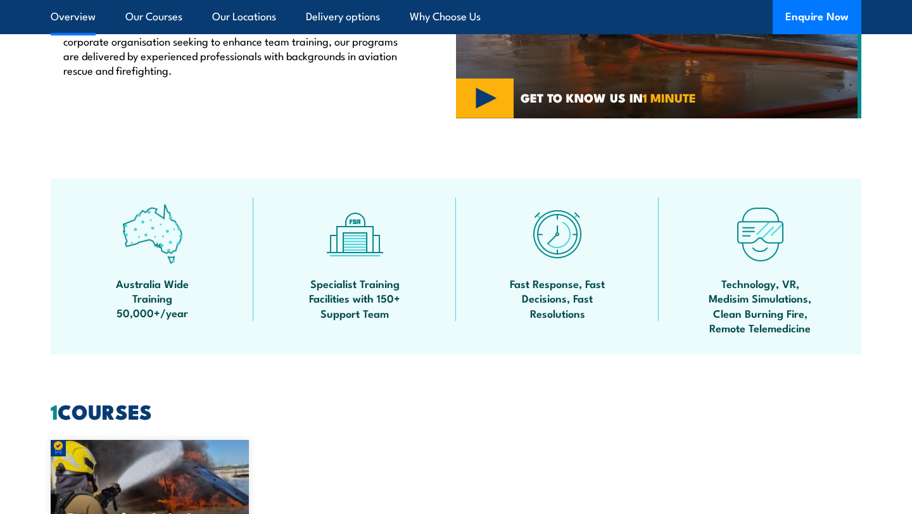
click at [80, 9] on link "Overview" at bounding box center [73, 17] width 45 height 34
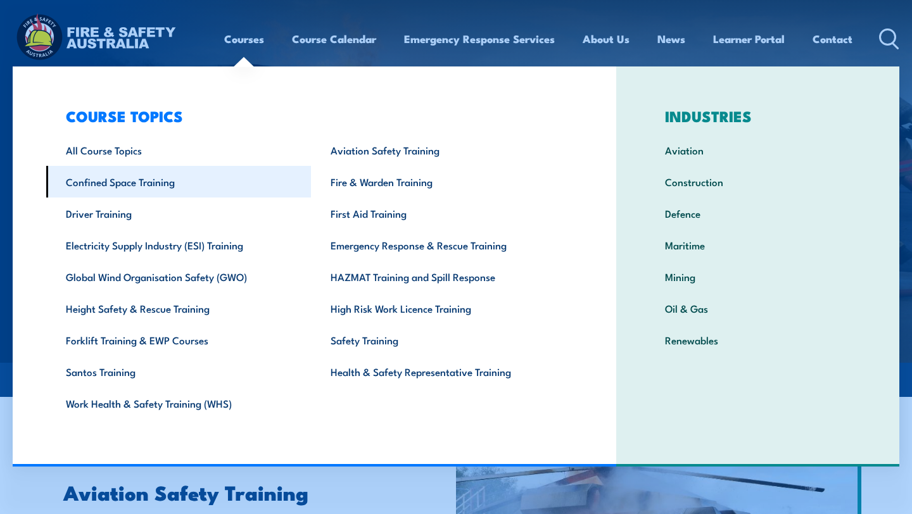
click at [168, 181] on link "Confined Space Training" at bounding box center [178, 182] width 265 height 32
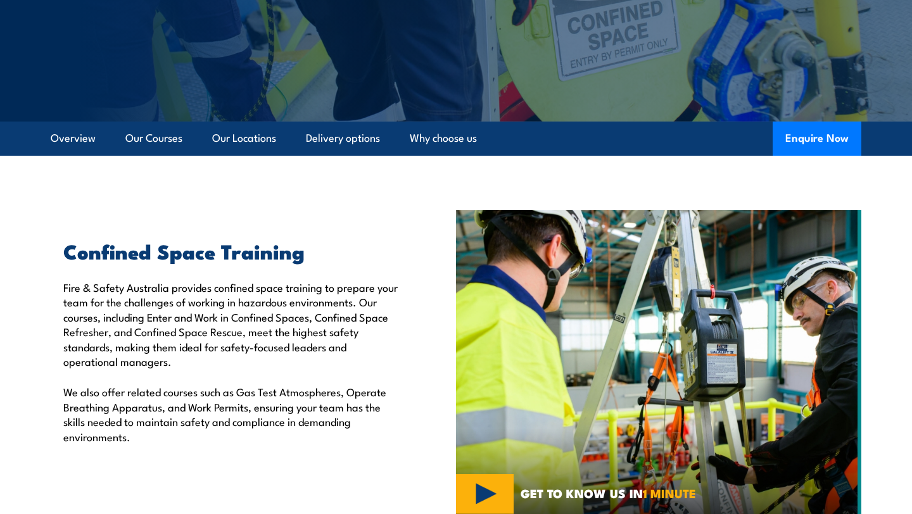
scroll to position [15, 0]
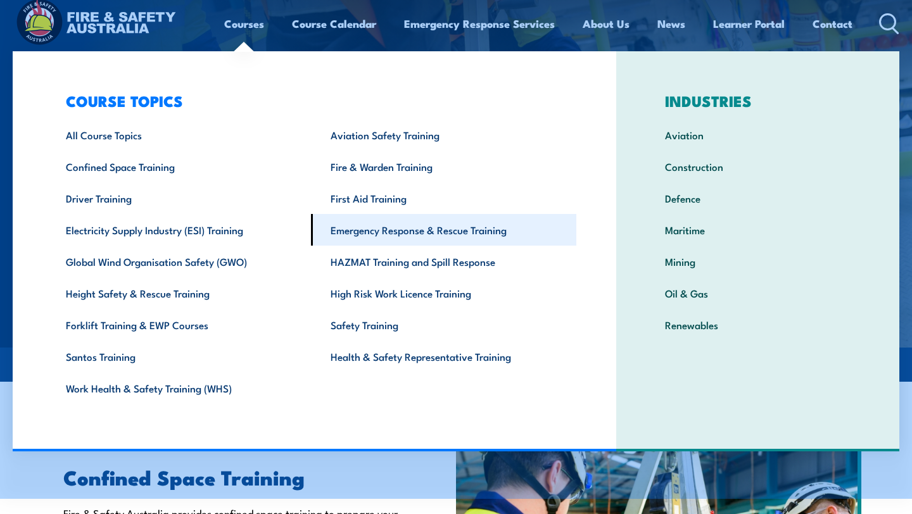
click at [386, 232] on link "Emergency Response & Rescue Training" at bounding box center [443, 230] width 265 height 32
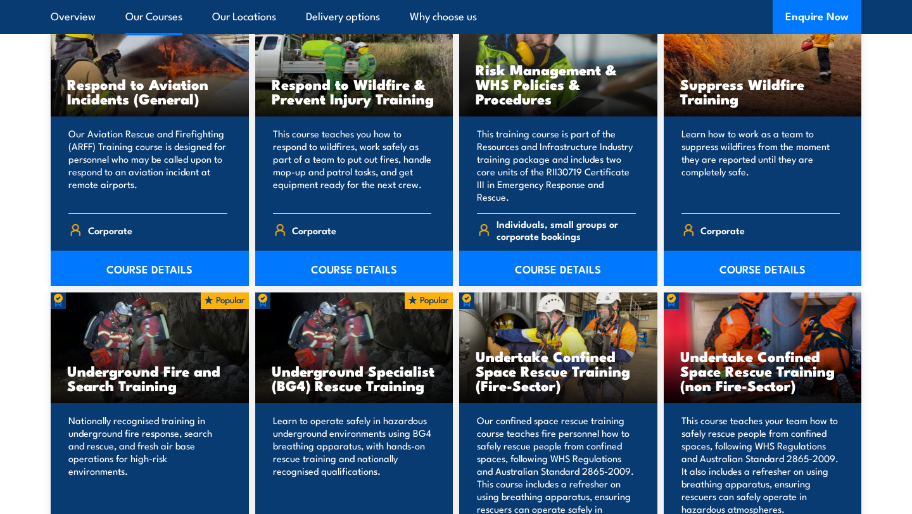
scroll to position [2091, 0]
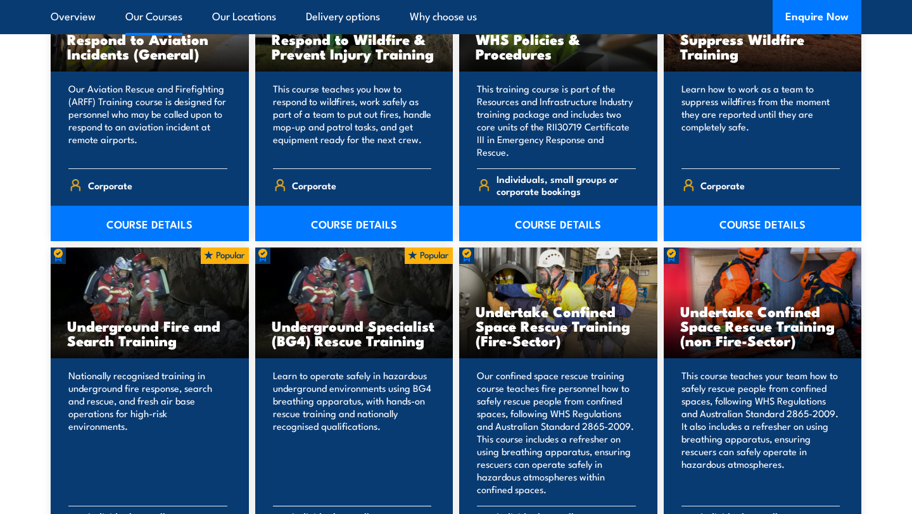
drag, startPoint x: 274, startPoint y: 326, endPoint x: 368, endPoint y: 346, distance: 95.8
click at [368, 346] on h3 "Underground Specialist (BG4) Rescue Training" at bounding box center [354, 333] width 165 height 29
copy h3 "Underground Specialist (BG4) Rescue"
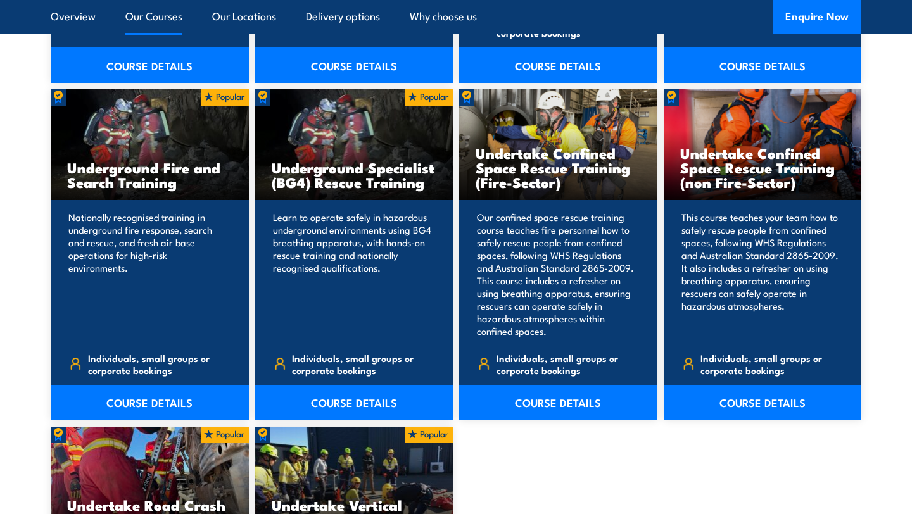
scroll to position [2288, 0]
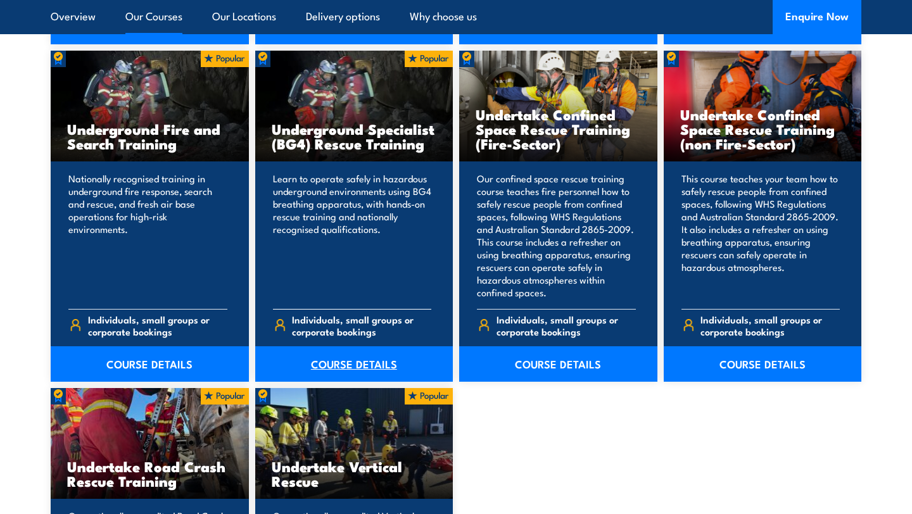
click at [340, 355] on link "COURSE DETAILS" at bounding box center [354, 363] width 198 height 35
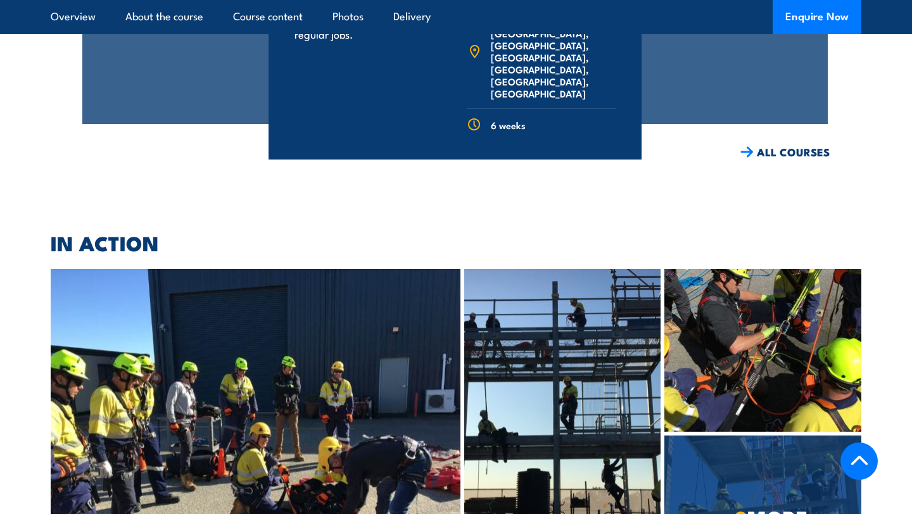
scroll to position [2333, 0]
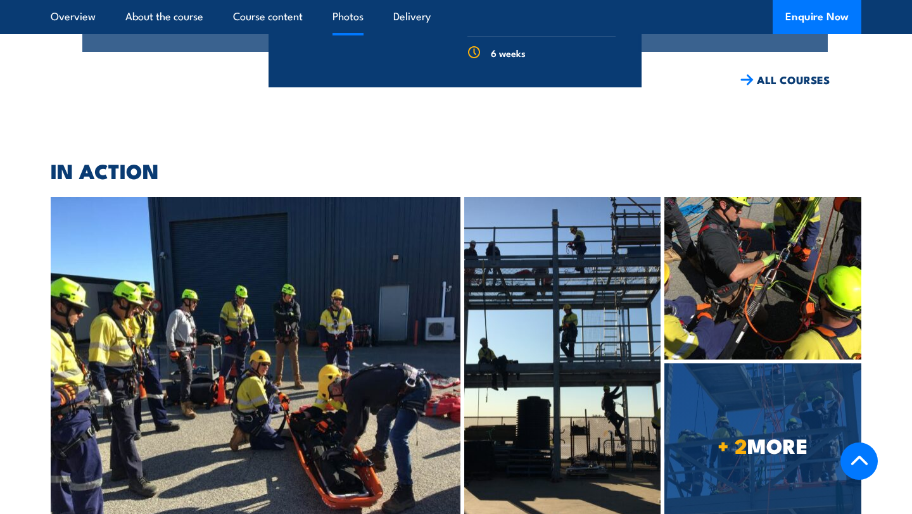
click at [317, 322] on img at bounding box center [256, 361] width 410 height 329
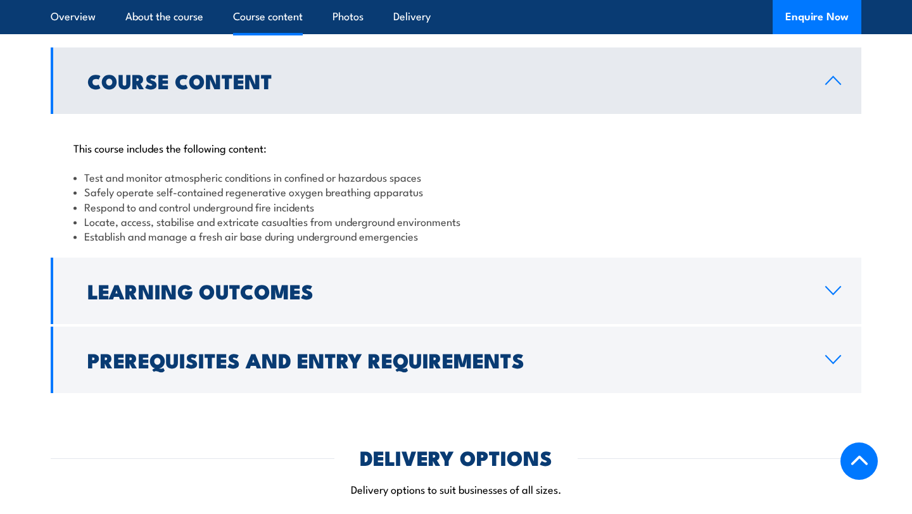
scroll to position [1048, 0]
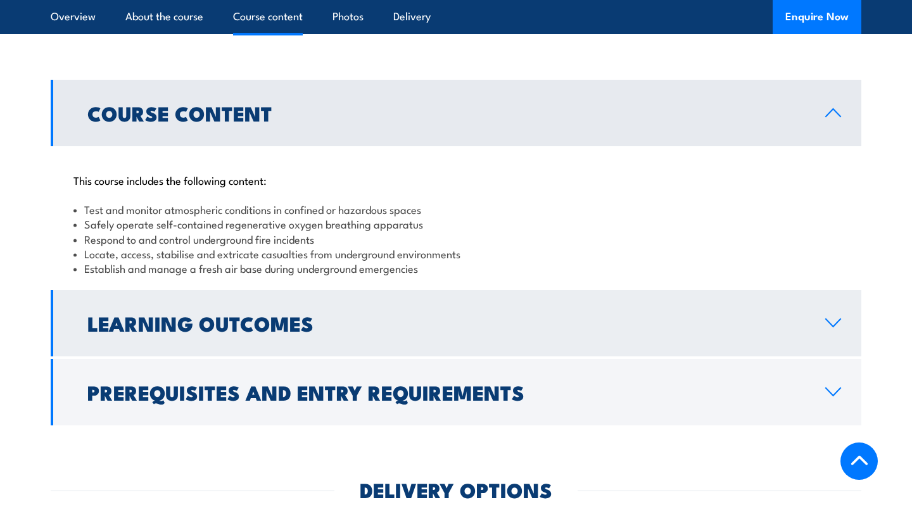
click at [339, 290] on link "Learning Outcomes" at bounding box center [456, 323] width 811 height 67
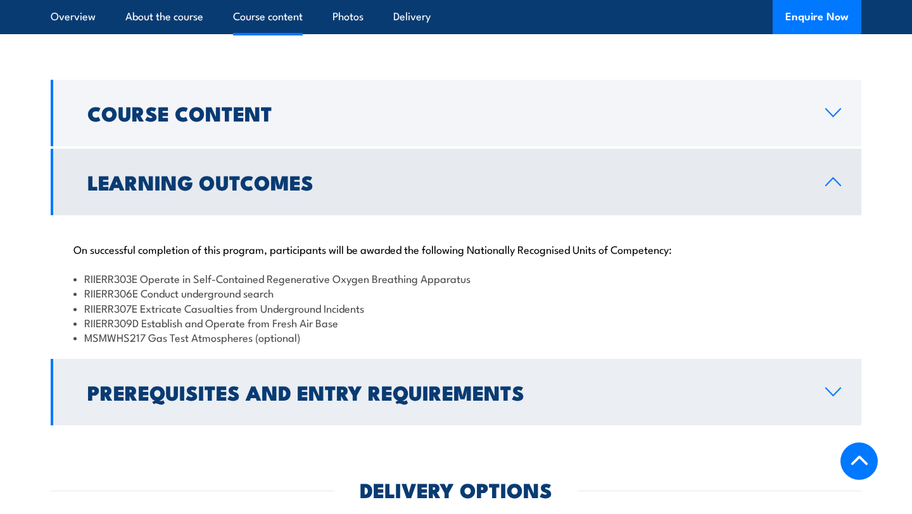
click at [336, 383] on h2 "Prerequisites and Entry Requirements" at bounding box center [446, 392] width 718 height 18
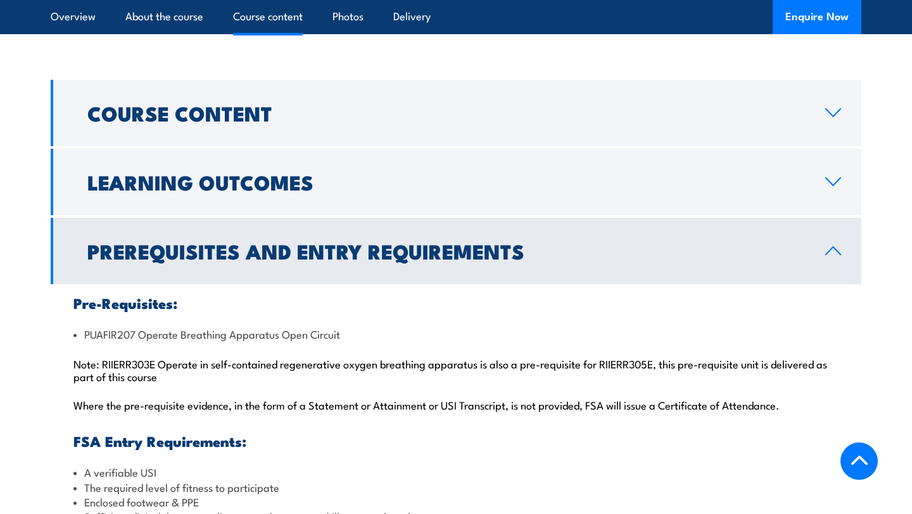
click at [335, 229] on link "Prerequisites and Entry Requirements" at bounding box center [456, 251] width 811 height 67
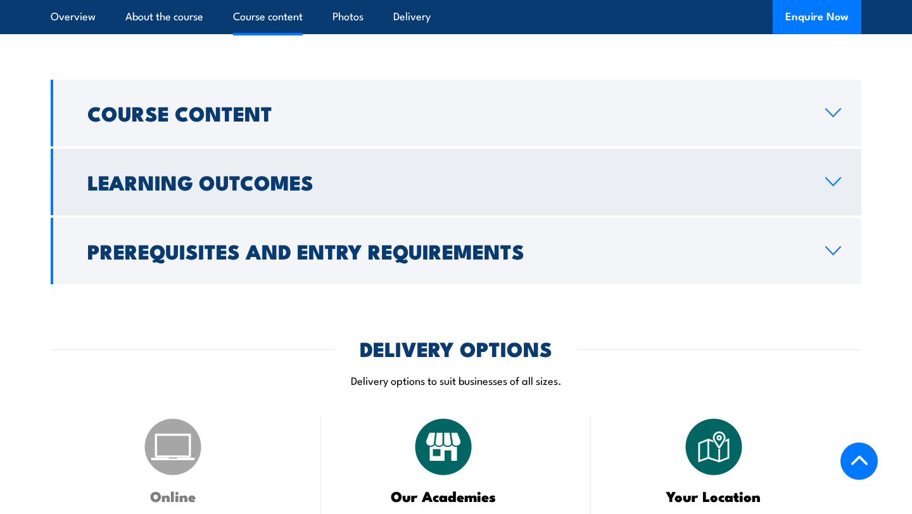
click at [326, 159] on link "Learning Outcomes" at bounding box center [456, 182] width 811 height 67
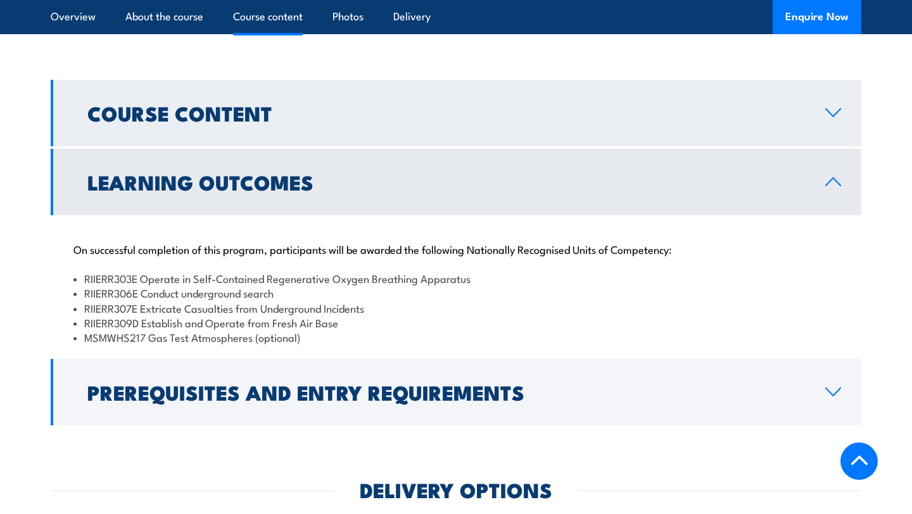
click at [306, 104] on h2 "Course Content" at bounding box center [446, 113] width 718 height 18
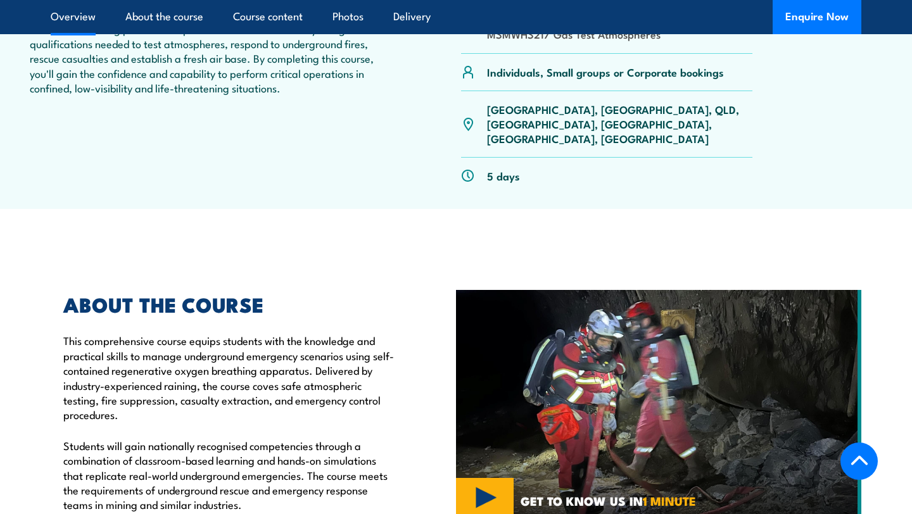
scroll to position [520, 0]
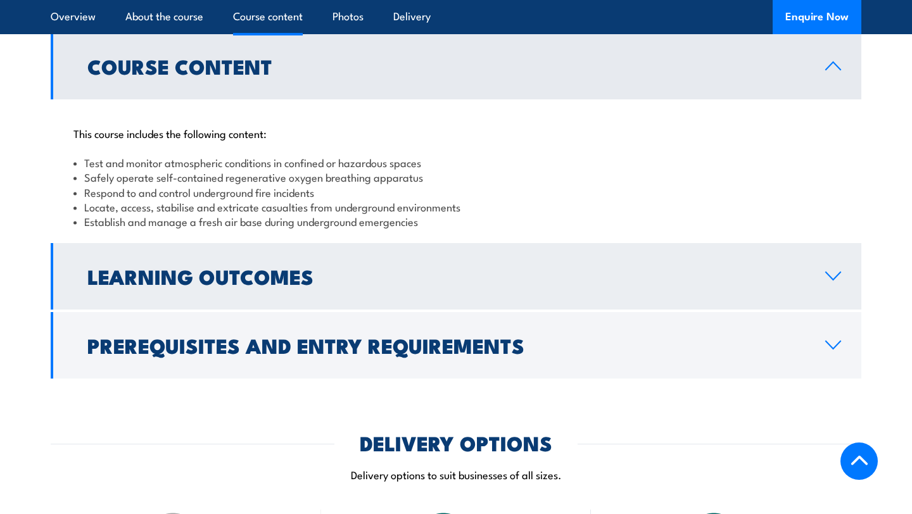
click at [193, 256] on link "Learning Outcomes" at bounding box center [456, 276] width 811 height 67
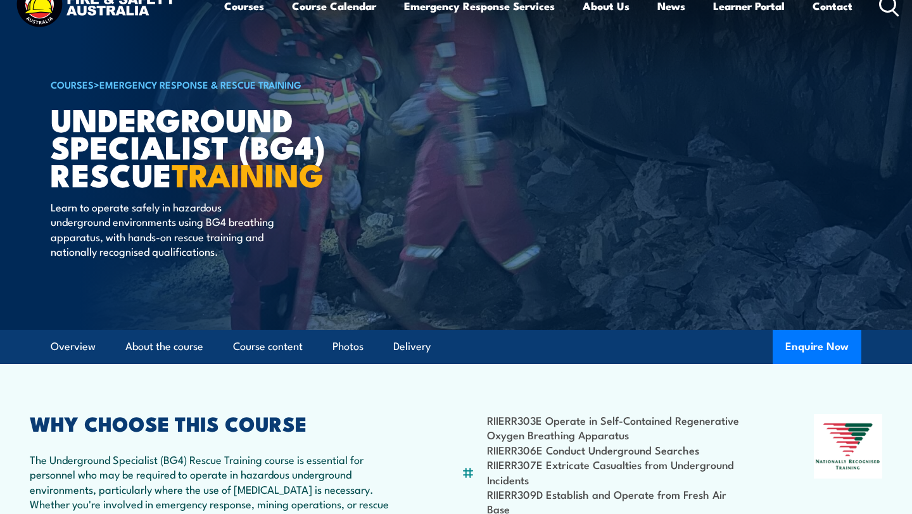
scroll to position [0, 0]
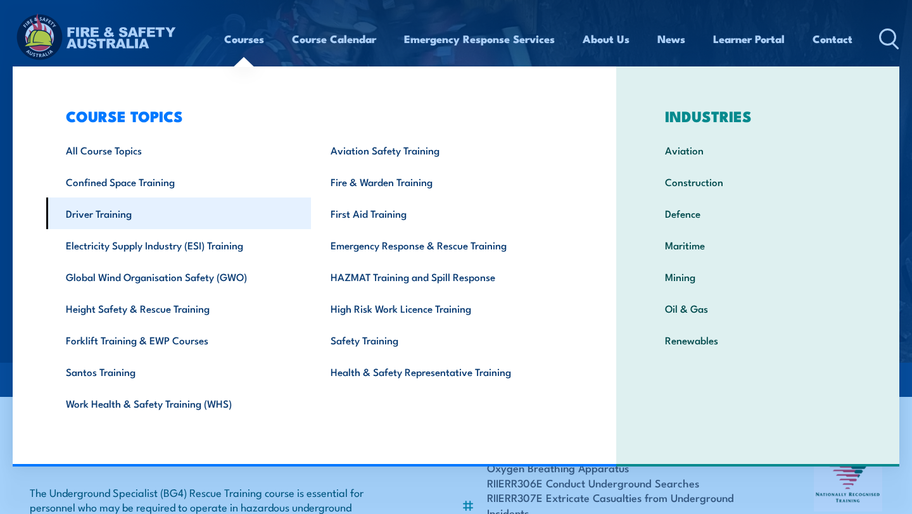
click at [120, 212] on link "Driver Training" at bounding box center [178, 214] width 265 height 32
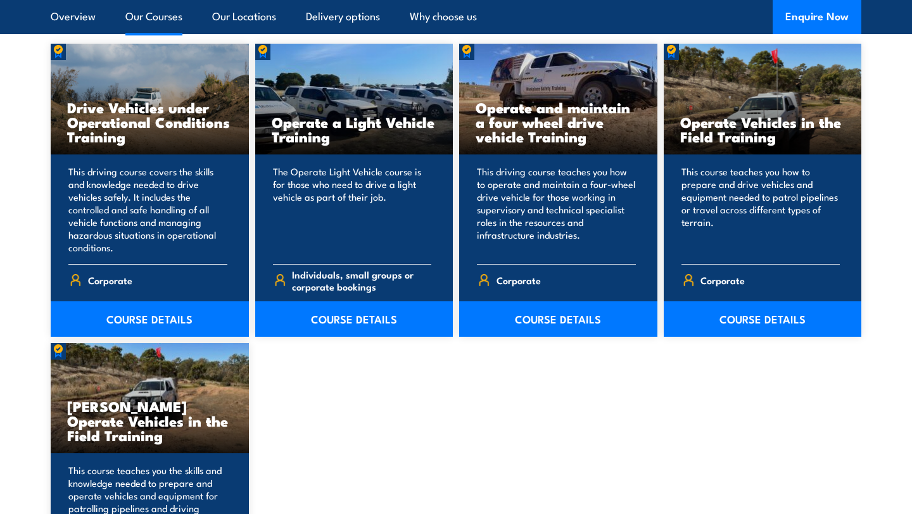
scroll to position [982, 0]
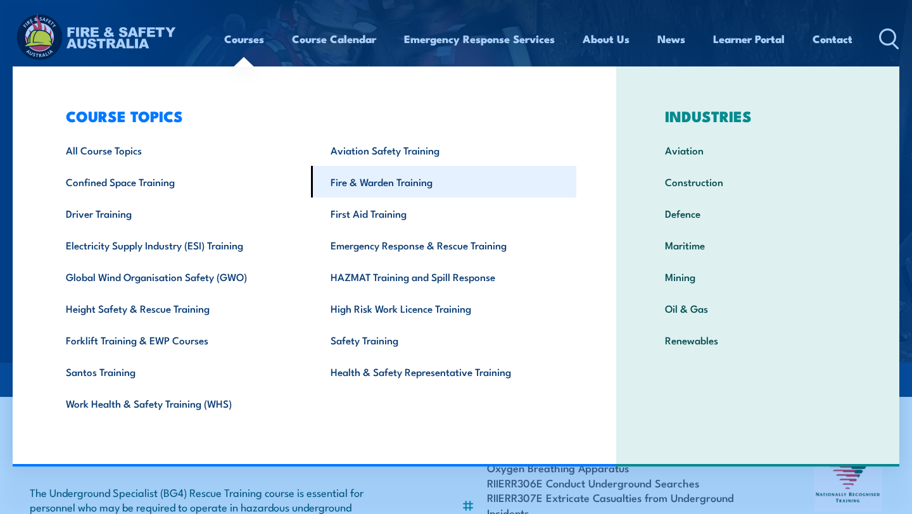
click at [347, 181] on link "Fire & Warden Training" at bounding box center [443, 182] width 265 height 32
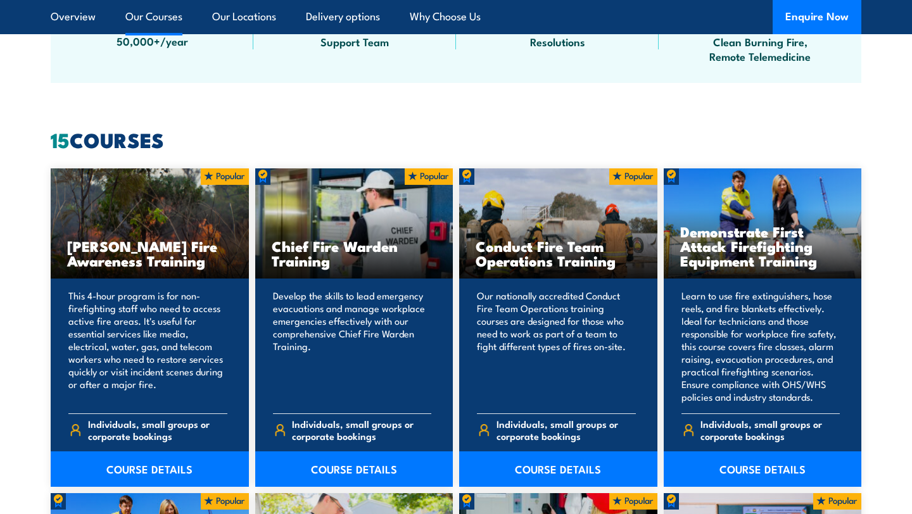
scroll to position [1020, 0]
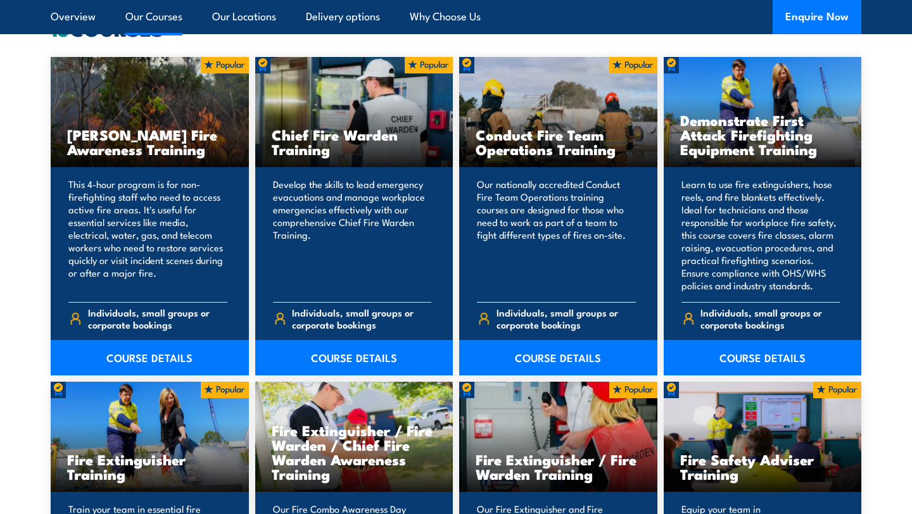
drag, startPoint x: 476, startPoint y: 137, endPoint x: 618, endPoint y: 152, distance: 142.1
click at [618, 152] on h3 "Conduct Fire Team Operations Training" at bounding box center [558, 141] width 165 height 29
copy h3 "Conduct Fire Team Operations Training"
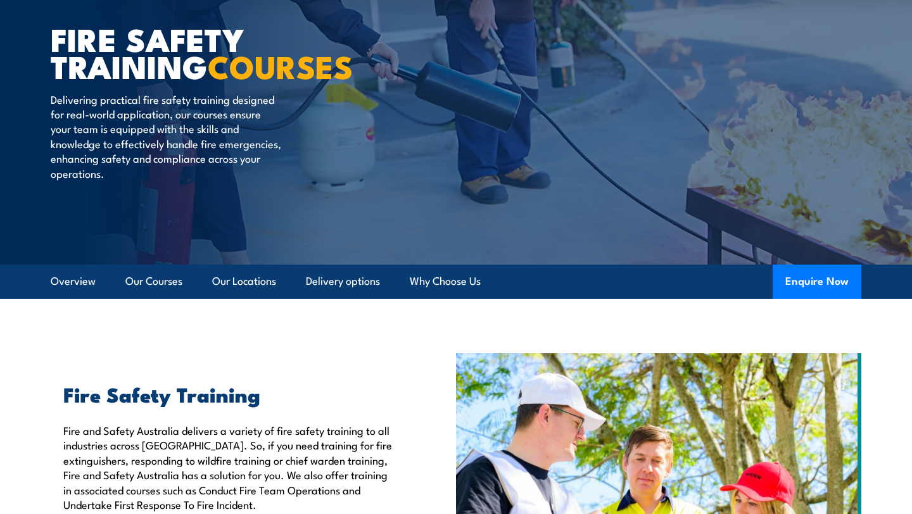
scroll to position [0, 0]
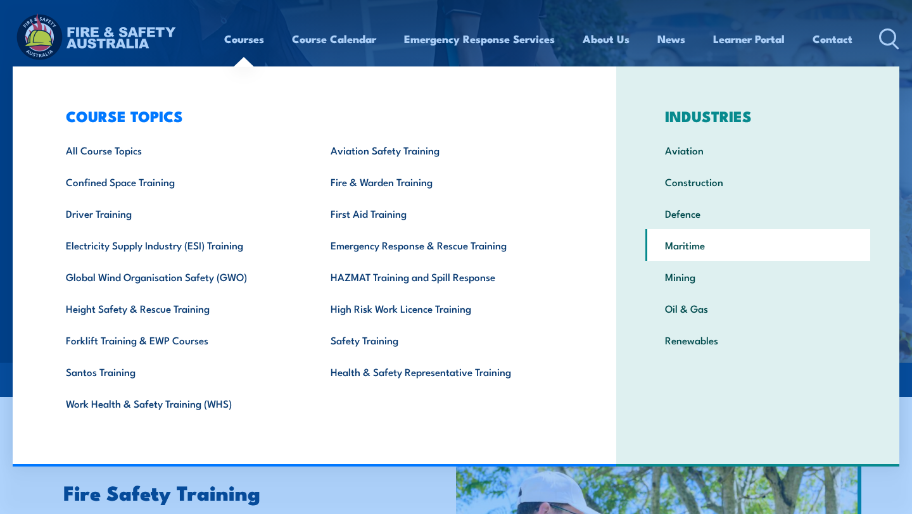
click at [668, 246] on link "Maritime" at bounding box center [757, 245] width 225 height 32
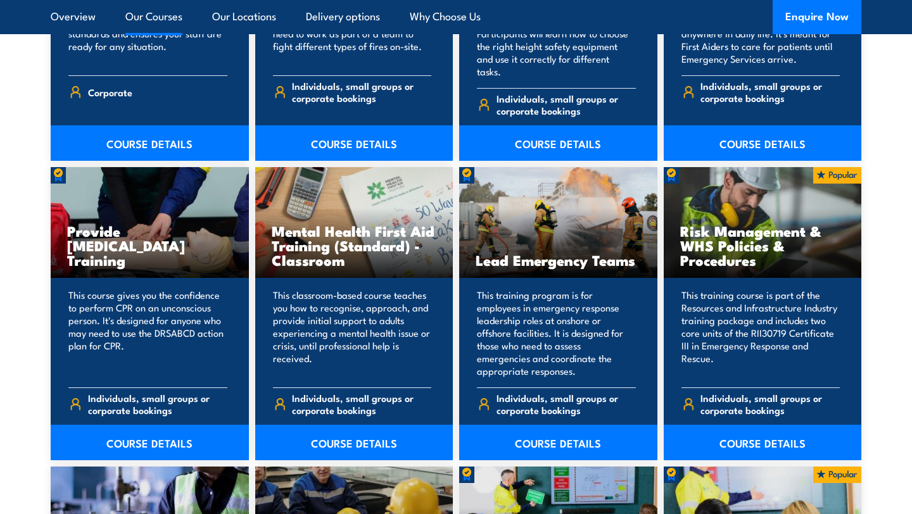
scroll to position [1504, 0]
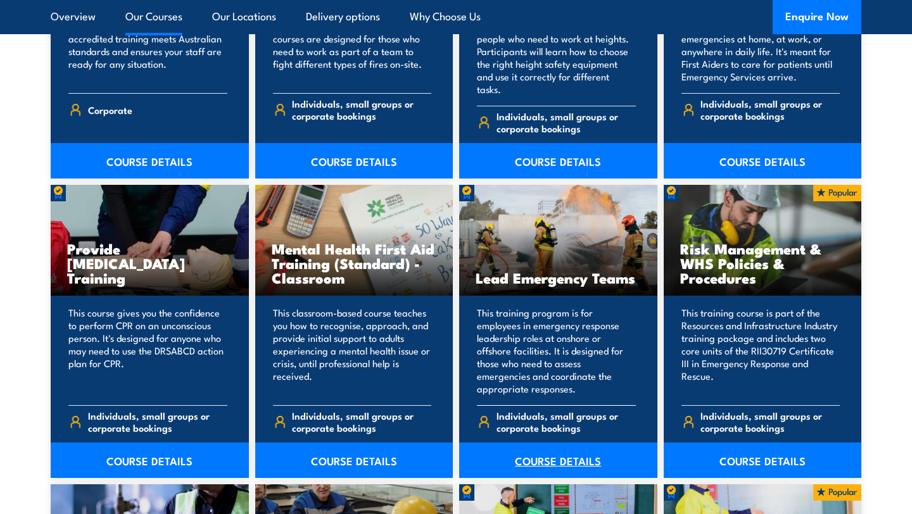
click at [531, 443] on link "COURSE DETAILS" at bounding box center [558, 460] width 198 height 35
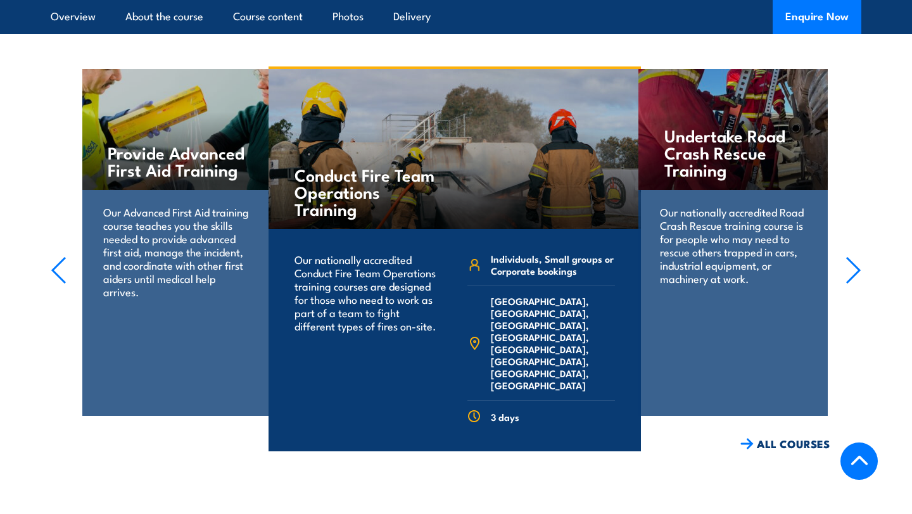
scroll to position [1947, 0]
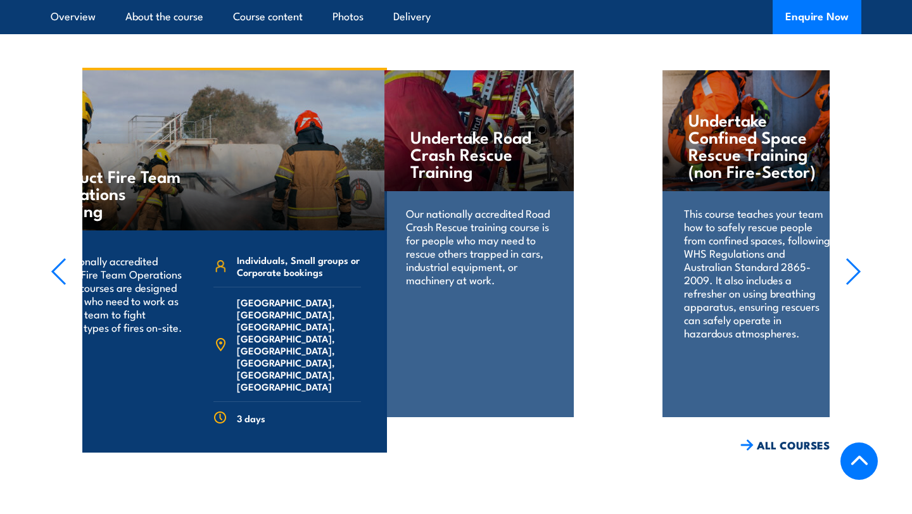
drag, startPoint x: 383, startPoint y: 179, endPoint x: 110, endPoint y: 240, distance: 279.2
click at [115, 238] on div "Conduct Fire Team Operations Training Our nationally accredited Conduct Fire Te…" at bounding box center [201, 278] width 373 height 416
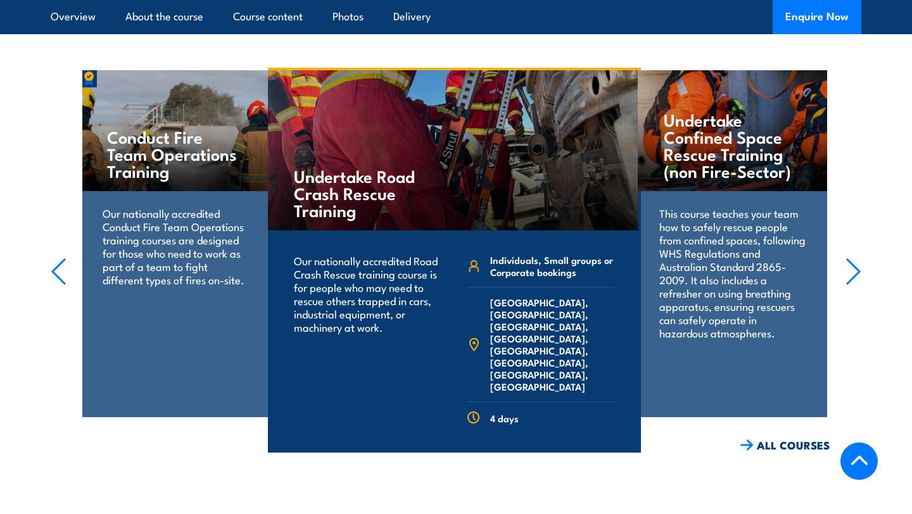
click at [853, 258] on icon "button" at bounding box center [854, 272] width 16 height 28
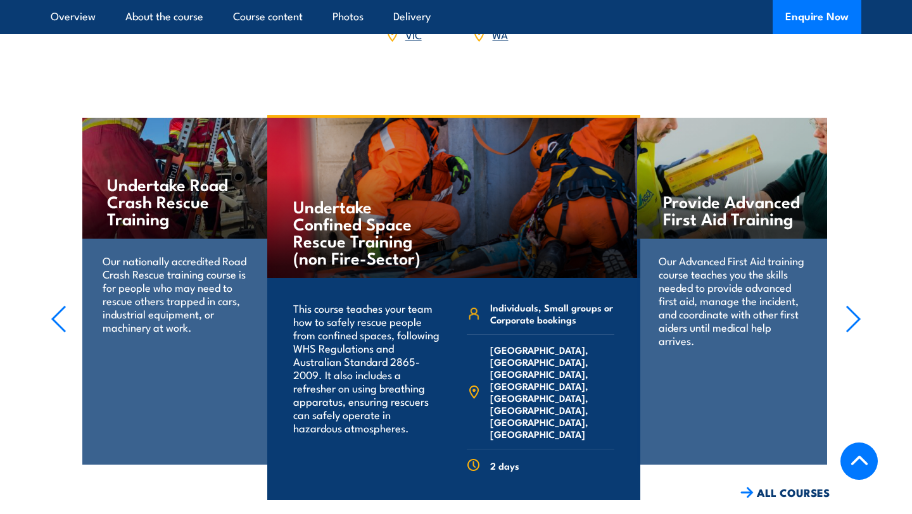
scroll to position [1890, 0]
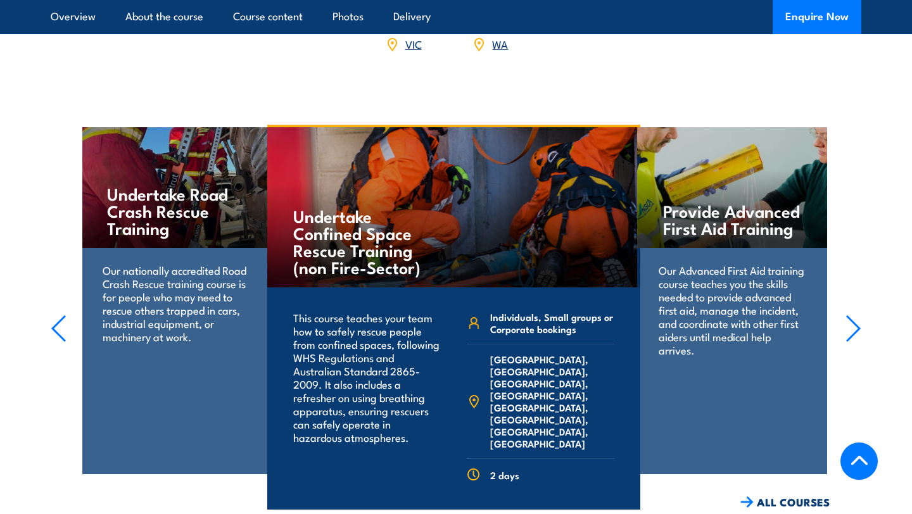
click at [860, 293] on section "Undertake Road Crash Rescue Training Our nationally accredited Road Crash Rescu…" at bounding box center [456, 317] width 912 height 385
click at [856, 315] on icon "button" at bounding box center [854, 329] width 16 height 28
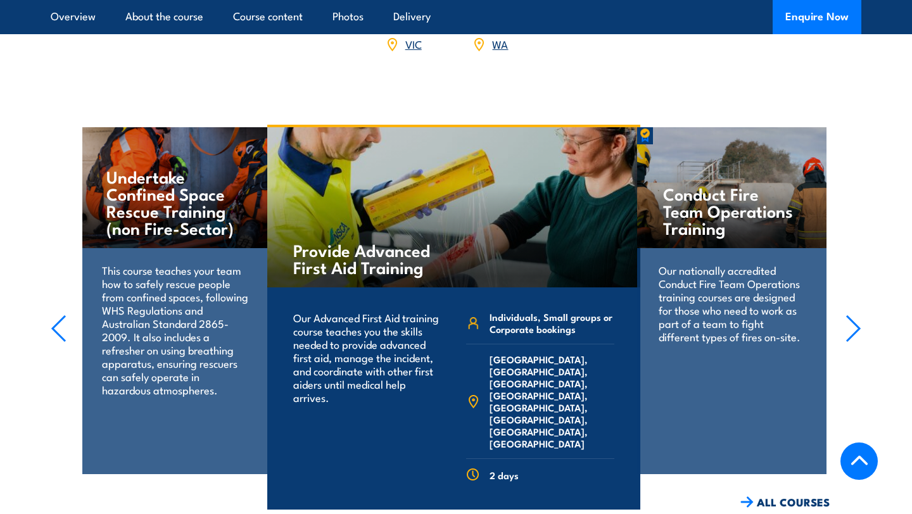
click at [855, 317] on icon "button" at bounding box center [854, 329] width 16 height 28
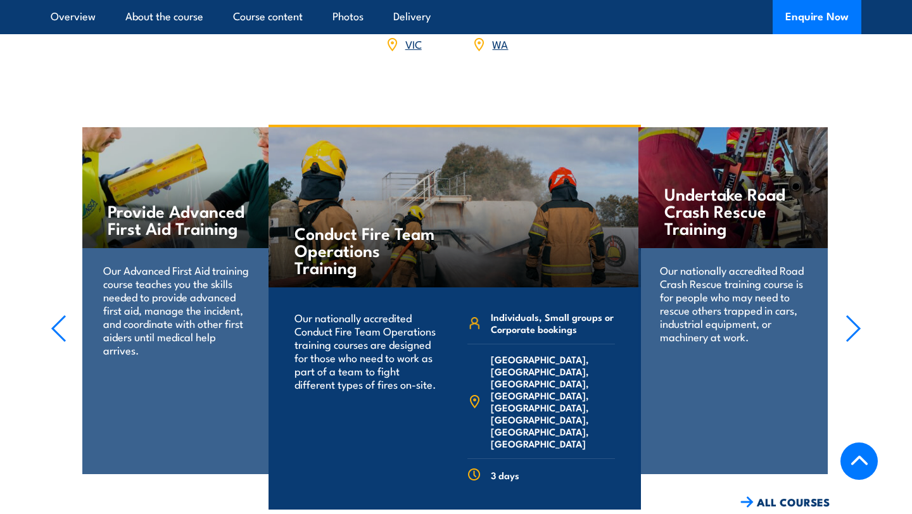
click at [861, 310] on section "Undertake Road Crash Rescue Training Our nationally accredited Road Crash Rescu…" at bounding box center [456, 317] width 912 height 385
click at [853, 315] on icon "button" at bounding box center [854, 329] width 16 height 28
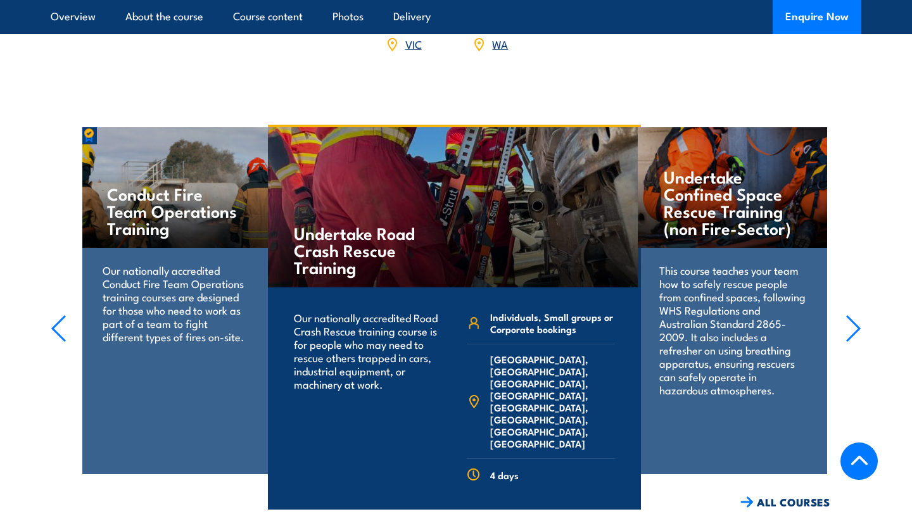
click at [63, 315] on icon "button" at bounding box center [59, 329] width 16 height 28
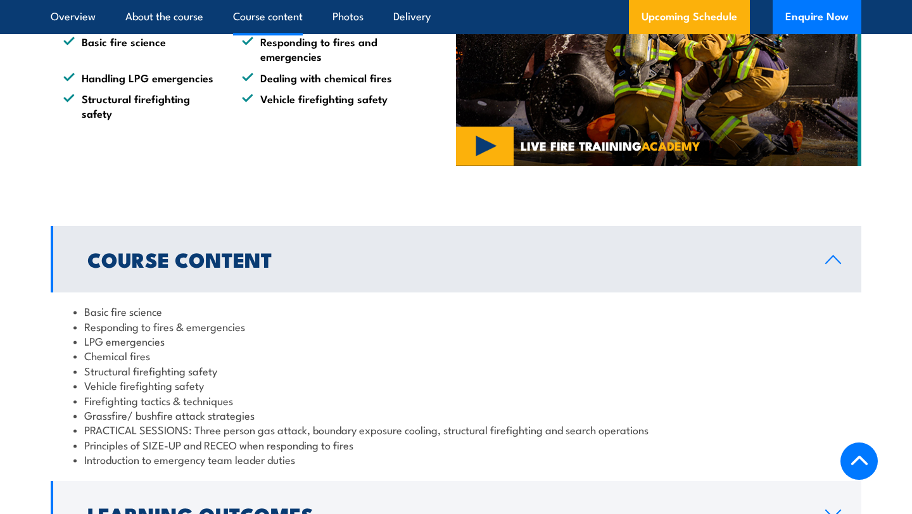
scroll to position [1088, 0]
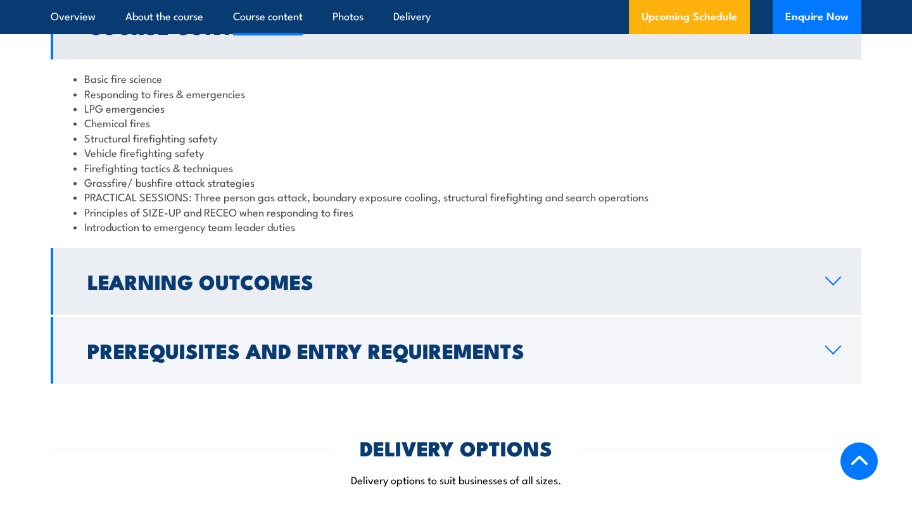
click at [348, 287] on h2 "Learning Outcomes" at bounding box center [446, 281] width 718 height 18
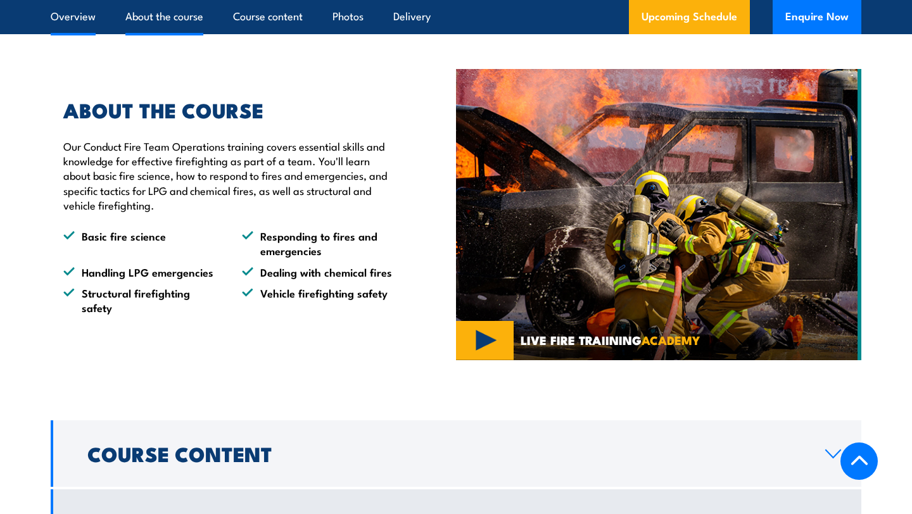
scroll to position [0, 0]
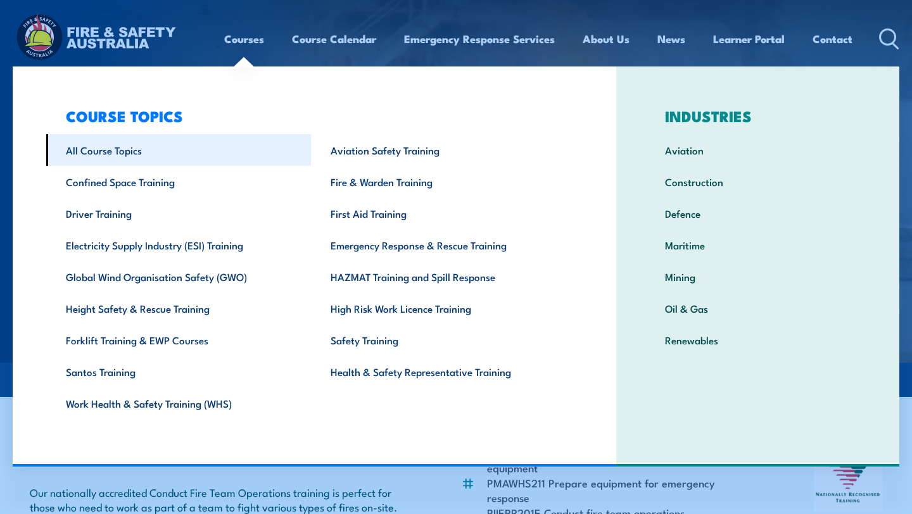
click at [132, 148] on link "All Course Topics" at bounding box center [178, 150] width 265 height 32
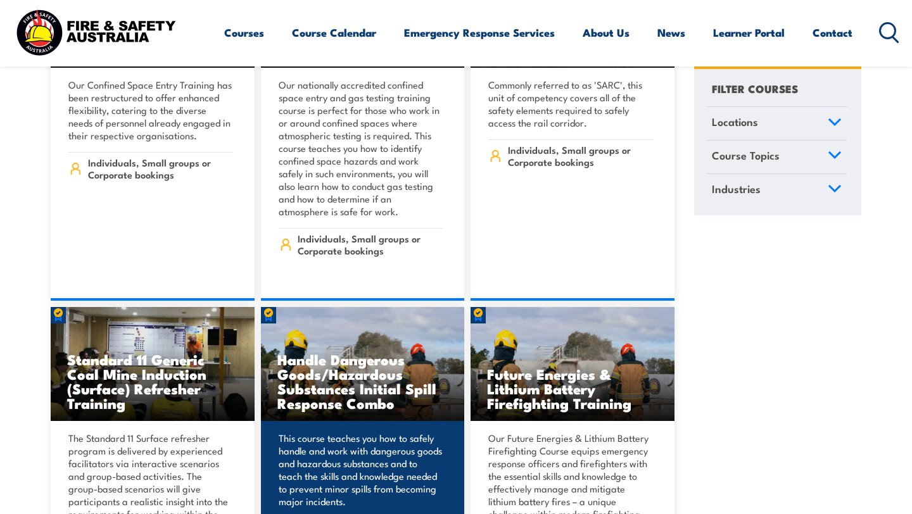
scroll to position [1481, 0]
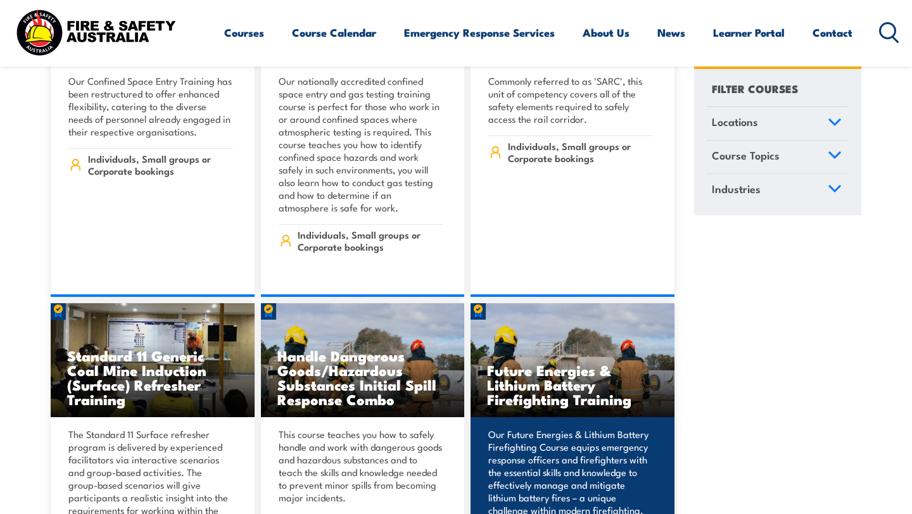
drag, startPoint x: 482, startPoint y: 354, endPoint x: 505, endPoint y: 436, distance: 85.0
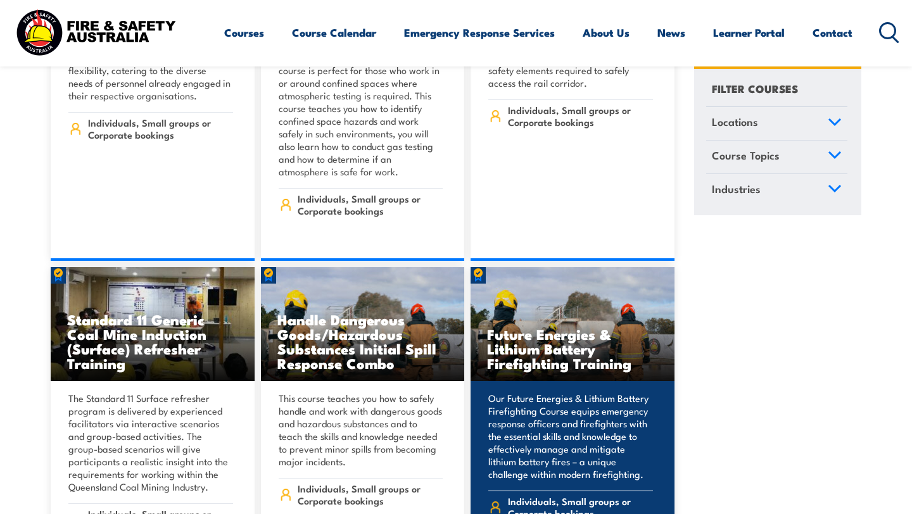
scroll to position [1520, 0]
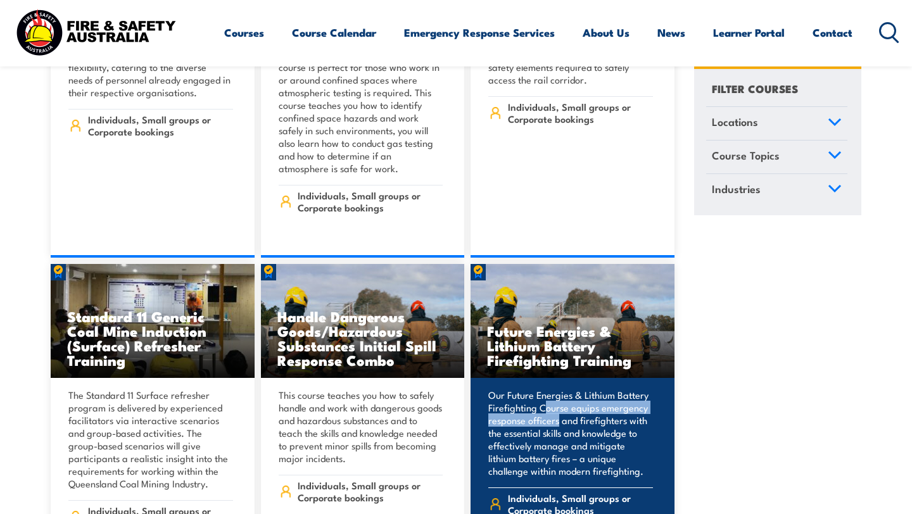
drag, startPoint x: 536, startPoint y: 380, endPoint x: 539, endPoint y: 397, distance: 16.8
click at [539, 397] on p "Our Future Energies & Lithium Battery Firefighting Course equips emergency resp…" at bounding box center [570, 433] width 165 height 89
copy p "Energies & Lithium Battery Firefighting"
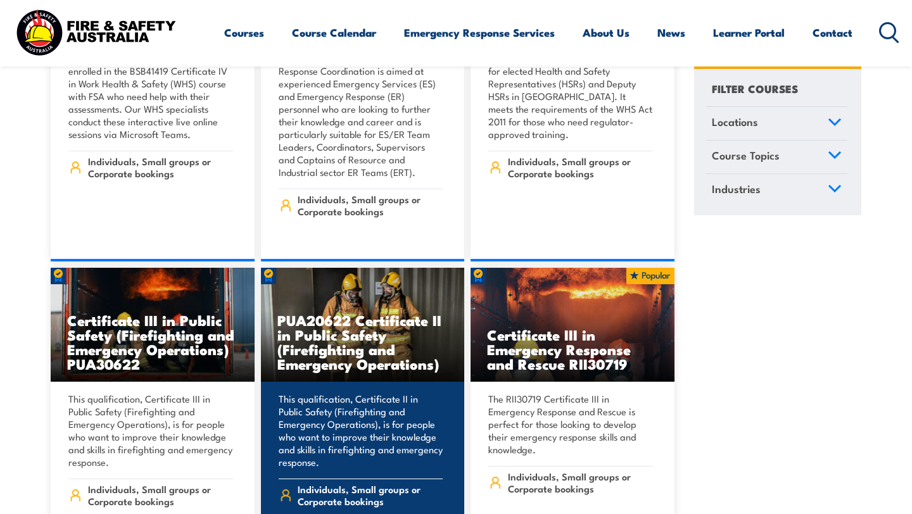
scroll to position [2800, 0]
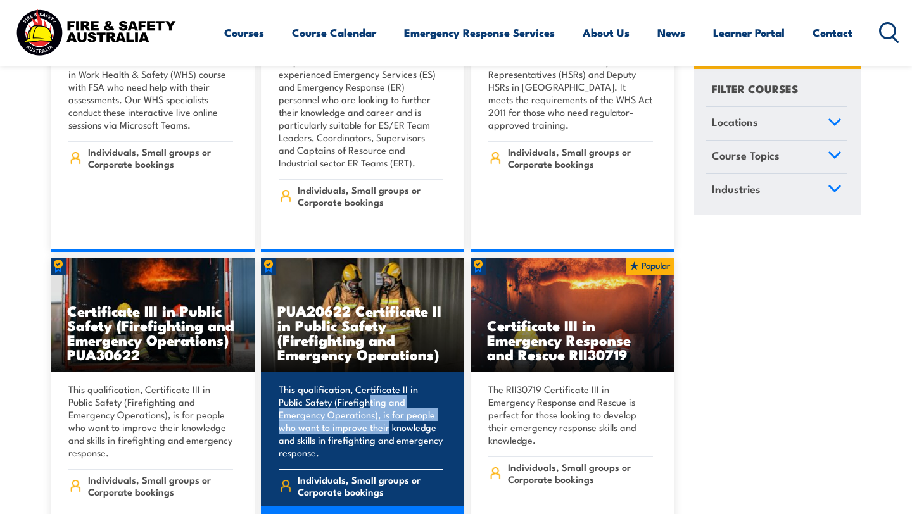
drag, startPoint x: 355, startPoint y: 375, endPoint x: 328, endPoint y: 402, distance: 38.1
click at [328, 402] on p "This qualification, Certificate II in Public Safety (Firefighting and Emergency…" at bounding box center [361, 421] width 165 height 76
copy p "Certificate II in Public Safety (Firefighting and Emergency Operations)"
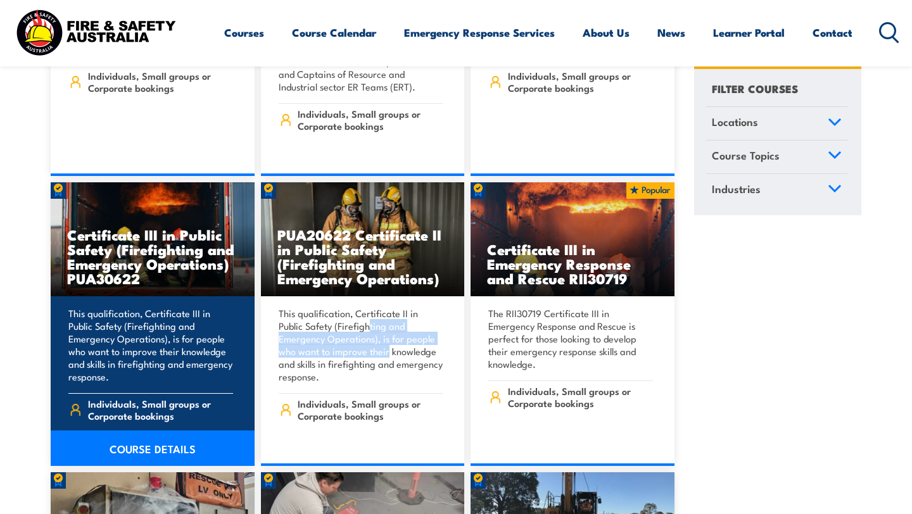
scroll to position [2879, 0]
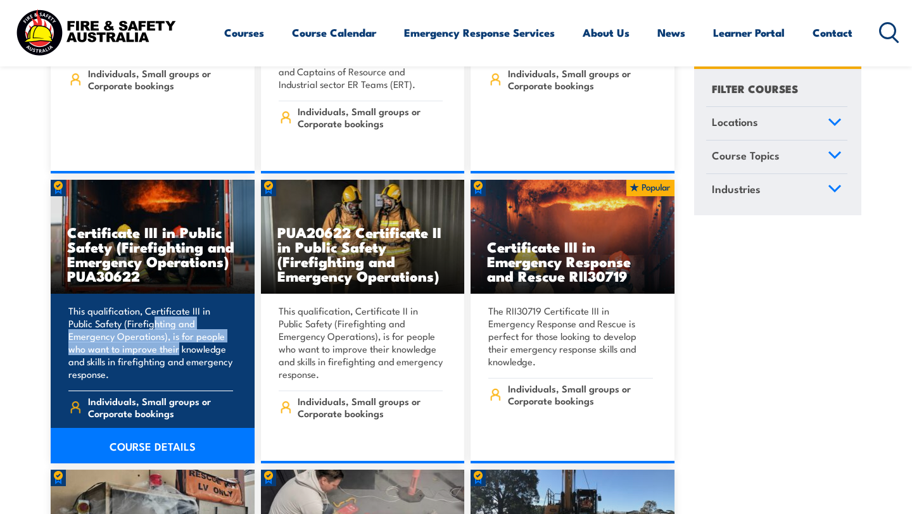
drag, startPoint x: 144, startPoint y: 297, endPoint x: 165, endPoint y: 324, distance: 34.2
click at [165, 324] on p "This qualification, Certificate III in Public Safety (Firefighting and Emergenc…" at bounding box center [150, 343] width 165 height 76
copy p "Certificate III in Public Safety (Firefighting and Emergency Operations)"
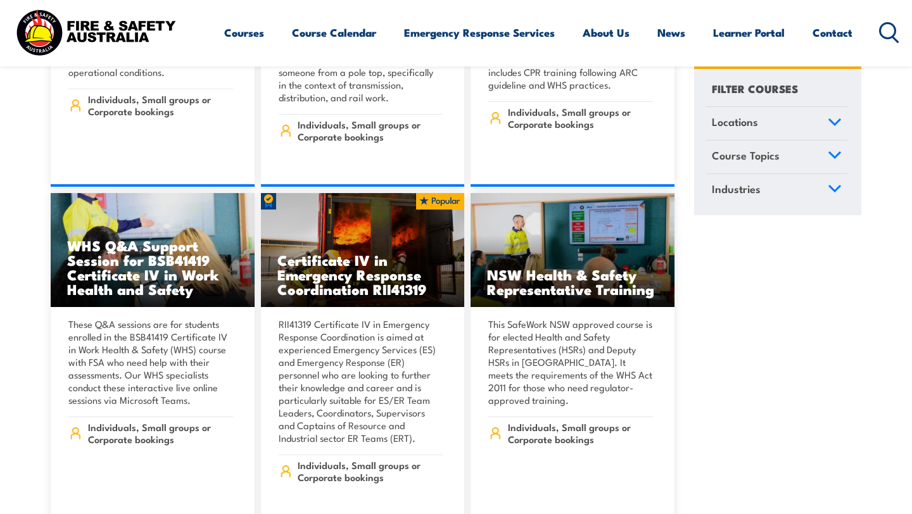
scroll to position [2524, 0]
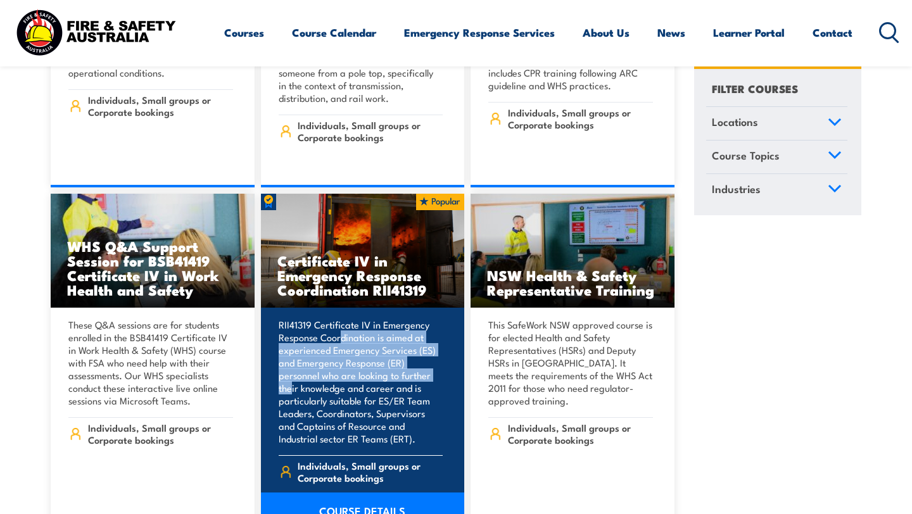
drag, startPoint x: 314, startPoint y: 310, endPoint x: 411, endPoint y: 350, distance: 105.4
click at [411, 350] on p "RII41319 Certificate IV in Emergency Response Coordination is aimed at experien…" at bounding box center [361, 382] width 165 height 127
click at [372, 326] on p "RII41319 Certificate IV in Emergency Response Coordination is aimed at experien…" at bounding box center [361, 382] width 165 height 127
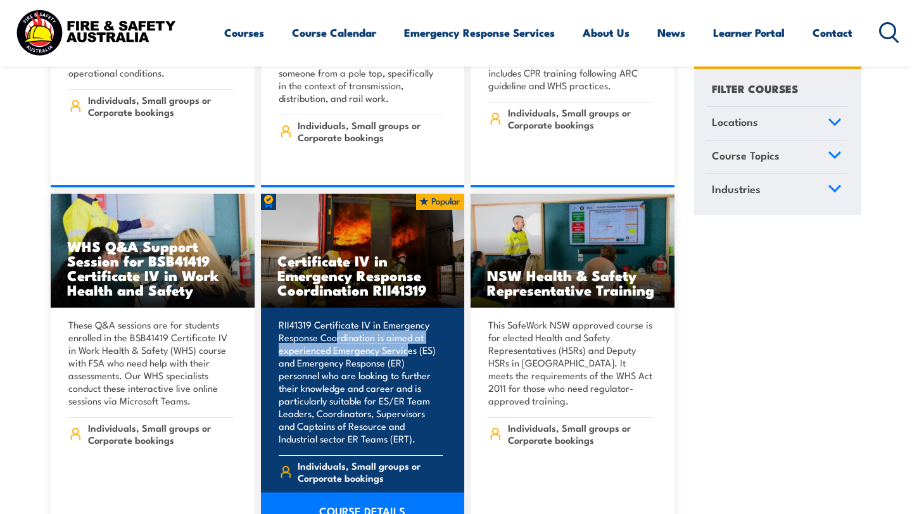
drag, startPoint x: 374, startPoint y: 326, endPoint x: 311, endPoint y: 311, distance: 65.0
click at [311, 319] on p "RII41319 Certificate IV in Emergency Response Coordination is aimed at experien…" at bounding box center [361, 382] width 165 height 127
copy p "Certificate IV in Emergency Response Coordination"
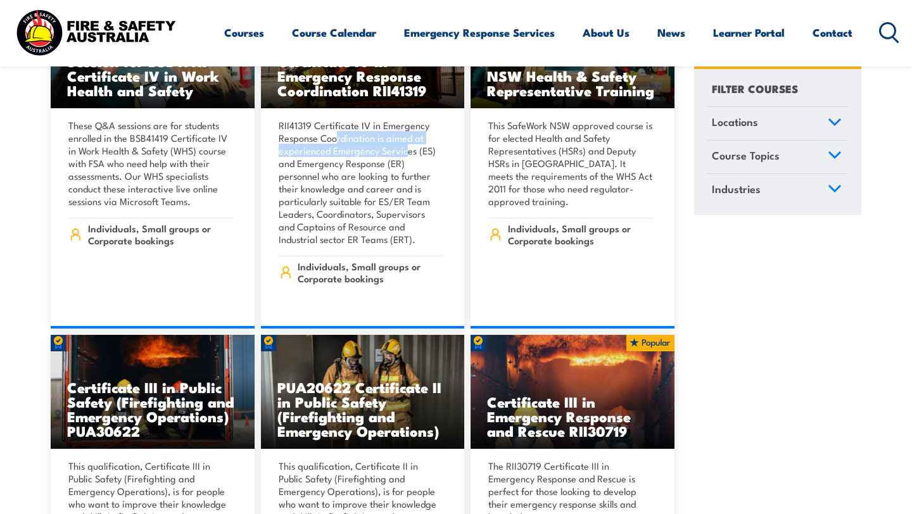
scroll to position [2773, 0]
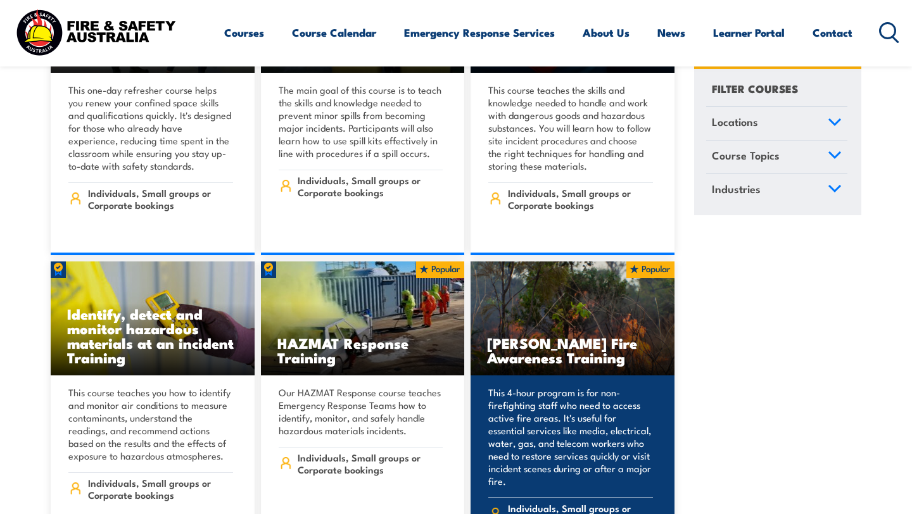
scroll to position [12810, 0]
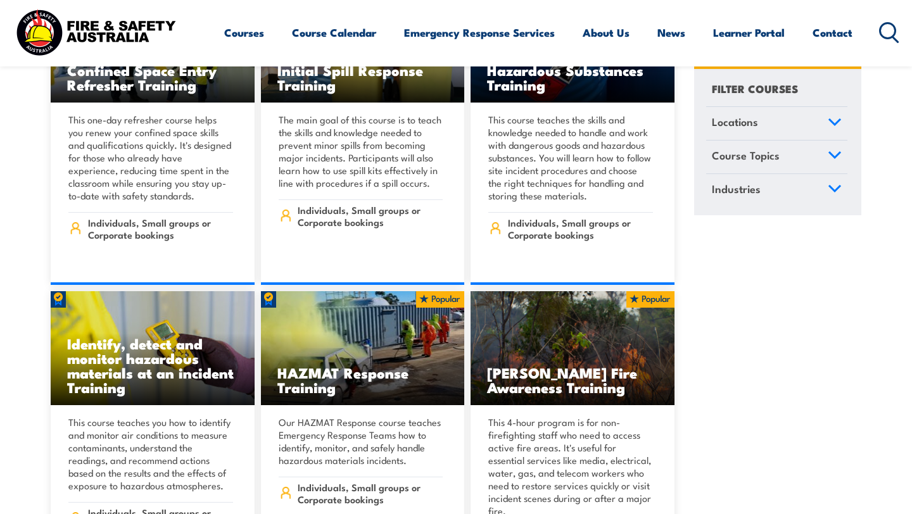
click at [822, 194] on link "Industries" at bounding box center [776, 190] width 141 height 33
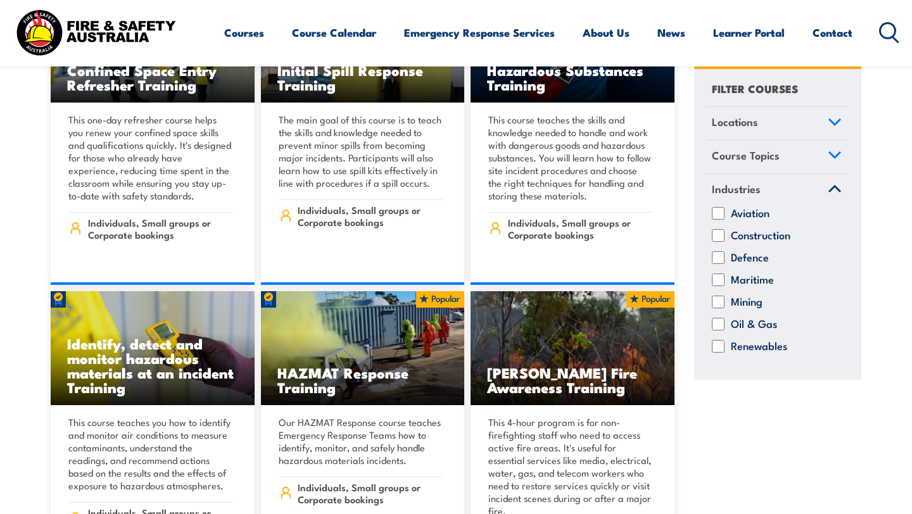
click at [830, 191] on icon at bounding box center [834, 189] width 11 height 6
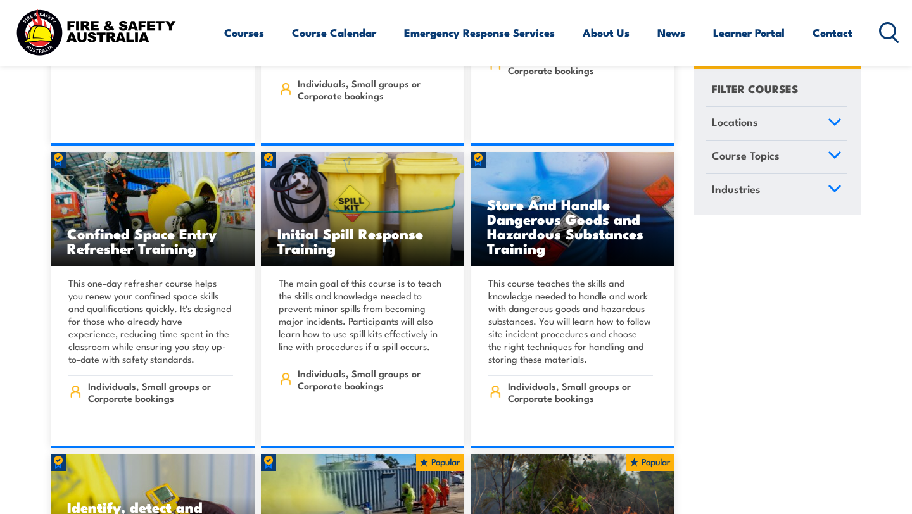
scroll to position [12833, 0]
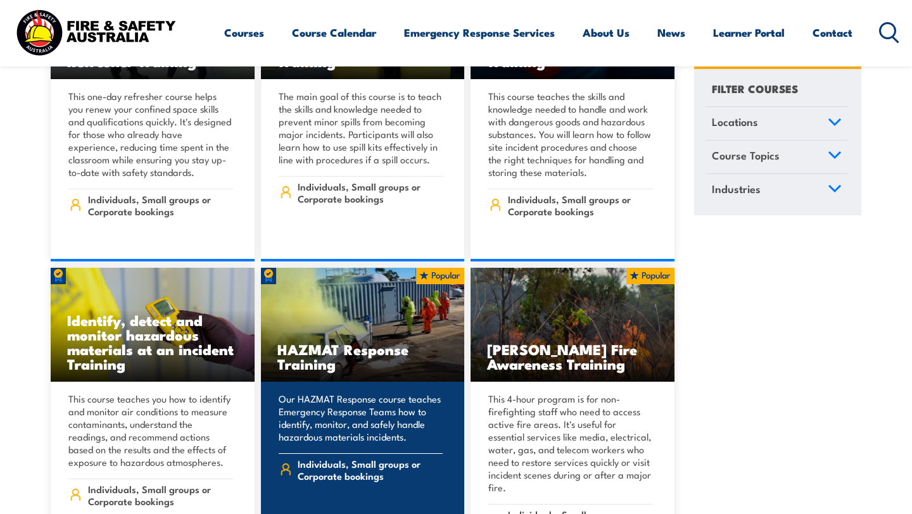
click at [359, 342] on h3 "HAZMAT Response Training" at bounding box center [362, 356] width 171 height 29
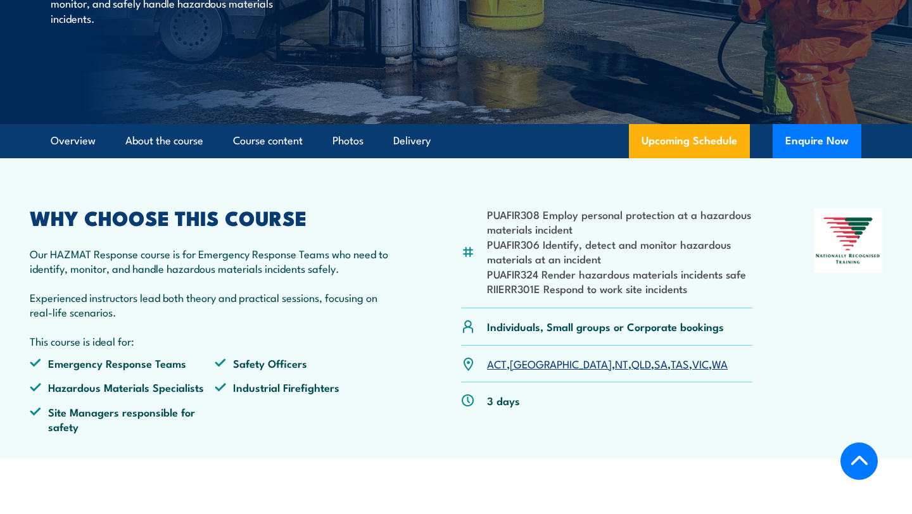
click at [353, 146] on link "Photos" at bounding box center [348, 141] width 31 height 34
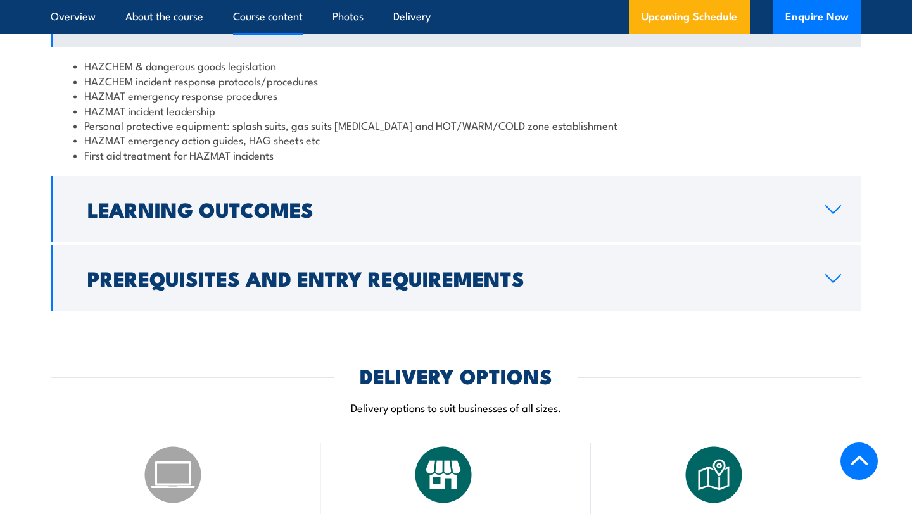
scroll to position [1079, 0]
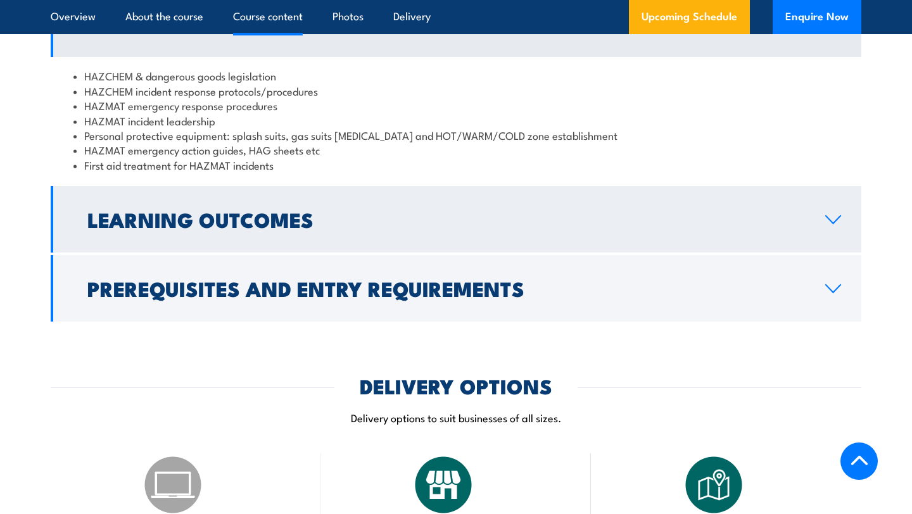
click at [306, 228] on h2 "Learning Outcomes" at bounding box center [446, 219] width 718 height 18
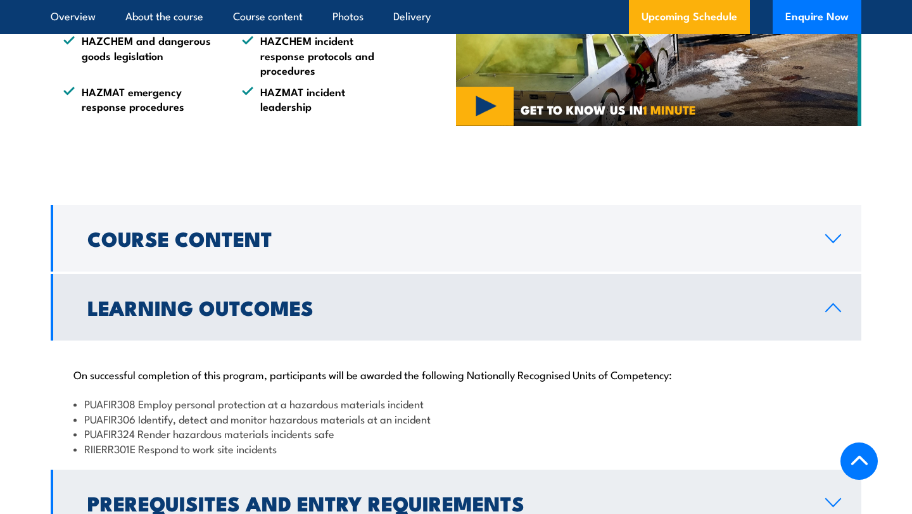
scroll to position [865, 0]
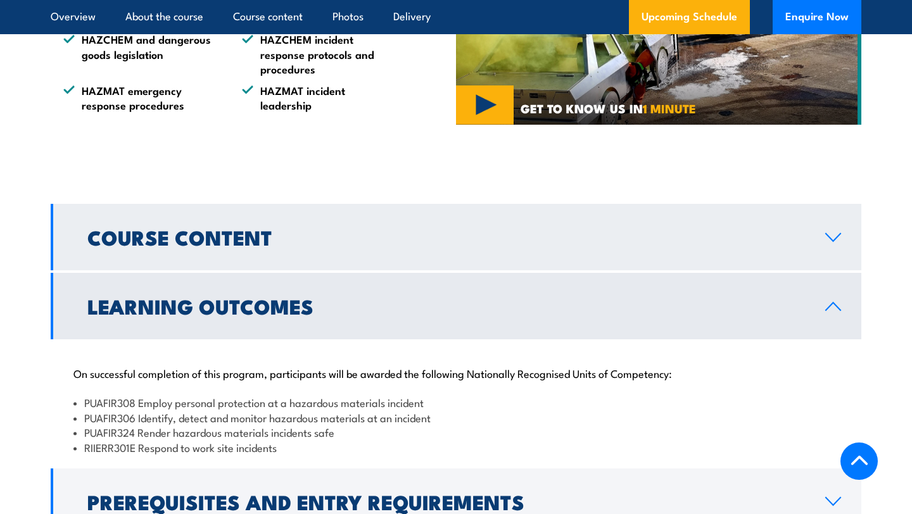
click at [268, 244] on h2 "Course Content" at bounding box center [446, 237] width 718 height 18
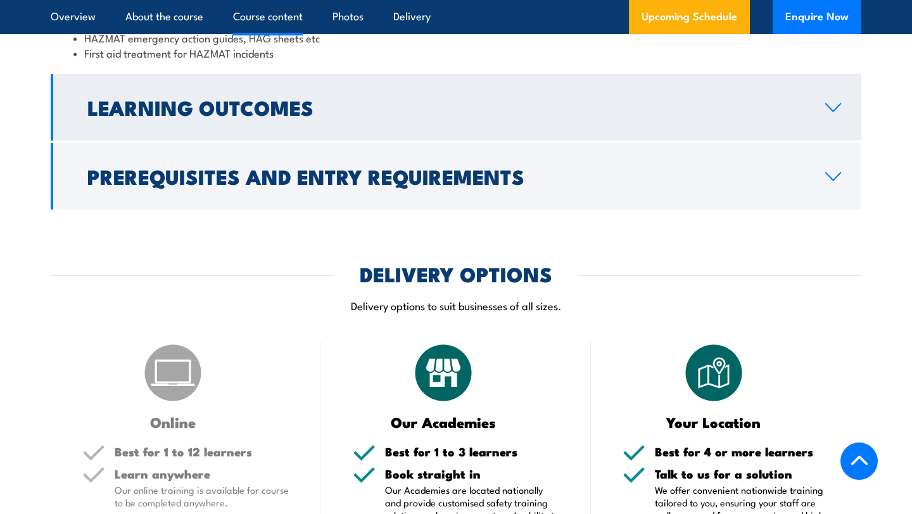
click at [267, 111] on h2 "Learning Outcomes" at bounding box center [446, 107] width 718 height 18
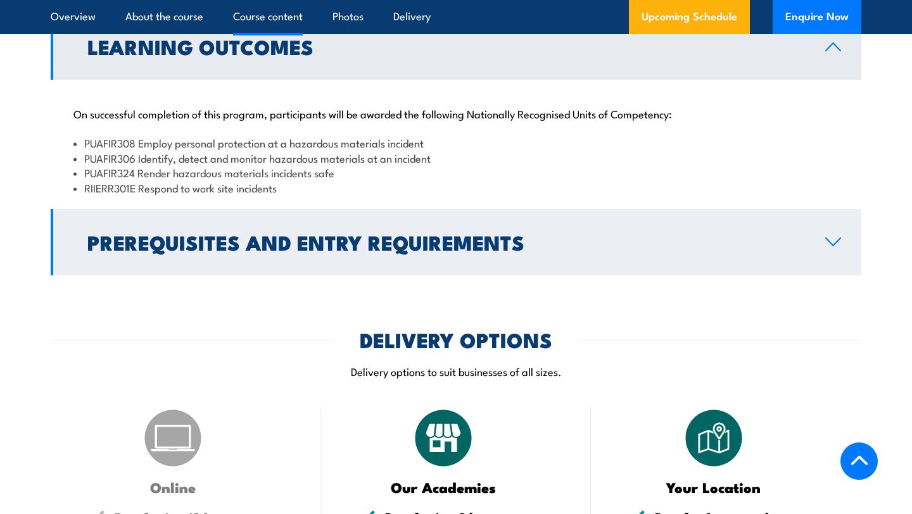
scroll to position [1116, 0]
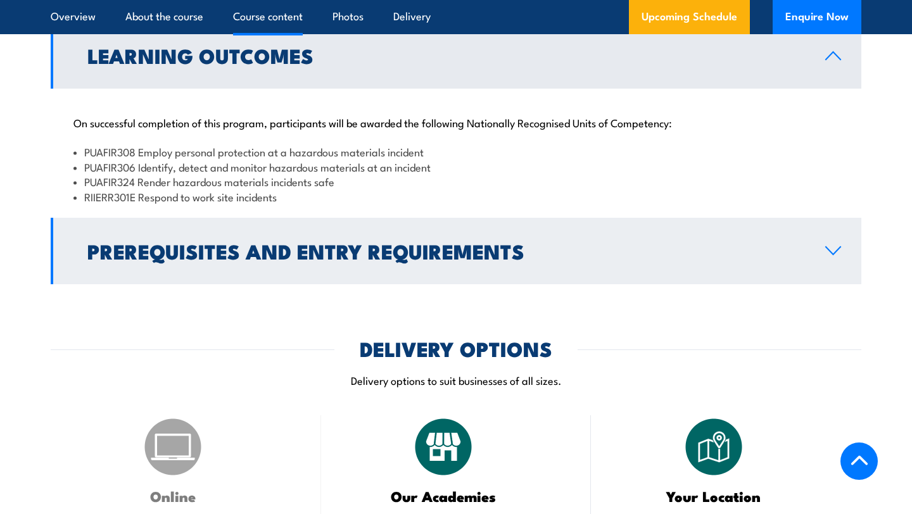
click at [207, 250] on h2 "Prerequisites and Entry Requirements" at bounding box center [446, 251] width 718 height 18
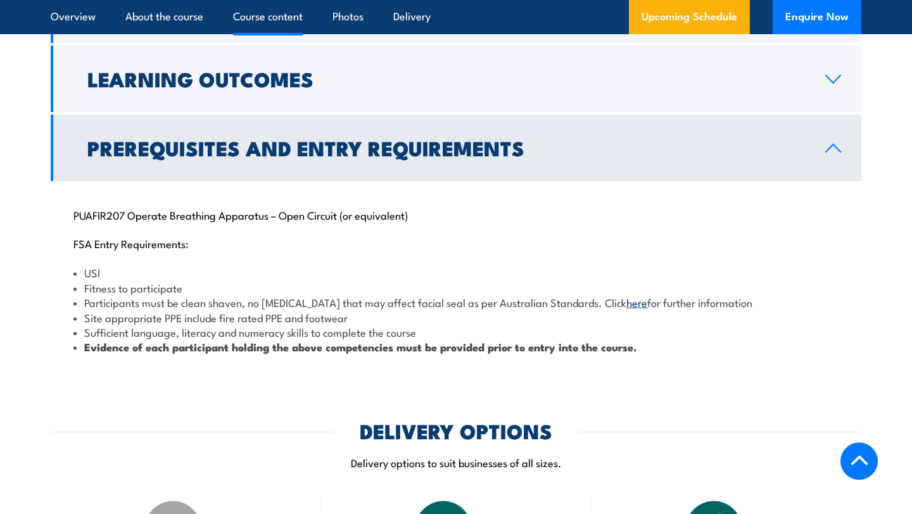
click at [227, 167] on link "Prerequisites and Entry Requirements" at bounding box center [456, 148] width 811 height 67
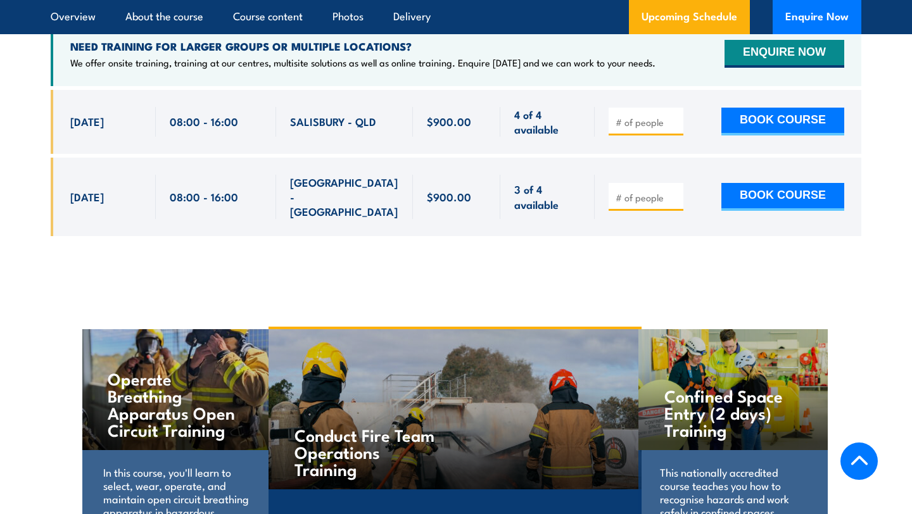
scroll to position [1935, 0]
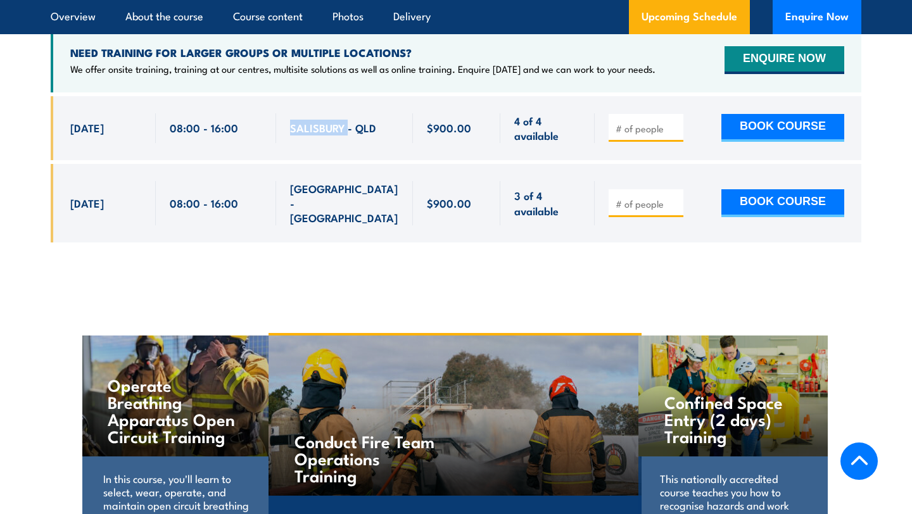
drag, startPoint x: 286, startPoint y: 111, endPoint x: 347, endPoint y: 113, distance: 60.8
click at [347, 113] on div "SALISBURY - QLD" at bounding box center [344, 128] width 137 height 64
copy span "[GEOGRAPHIC_DATA]"
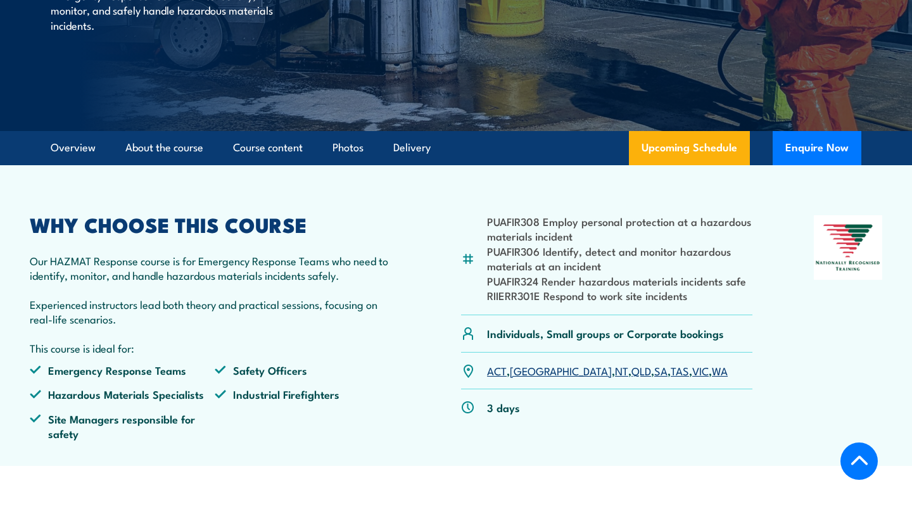
scroll to position [224, 0]
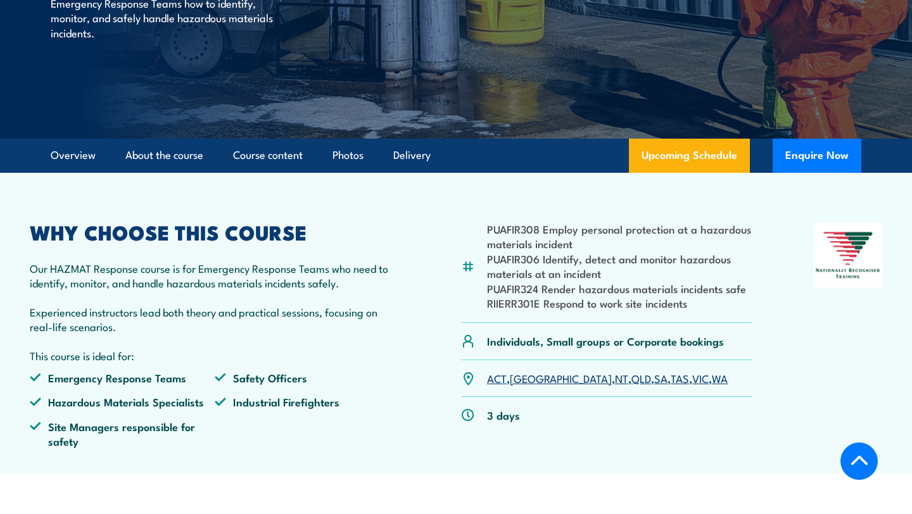
click at [349, 278] on p "Our HAZMAT Response course is for Emergency Response Teams who need to identify…" at bounding box center [215, 276] width 370 height 30
